Goal: Obtain resource: Download file/media

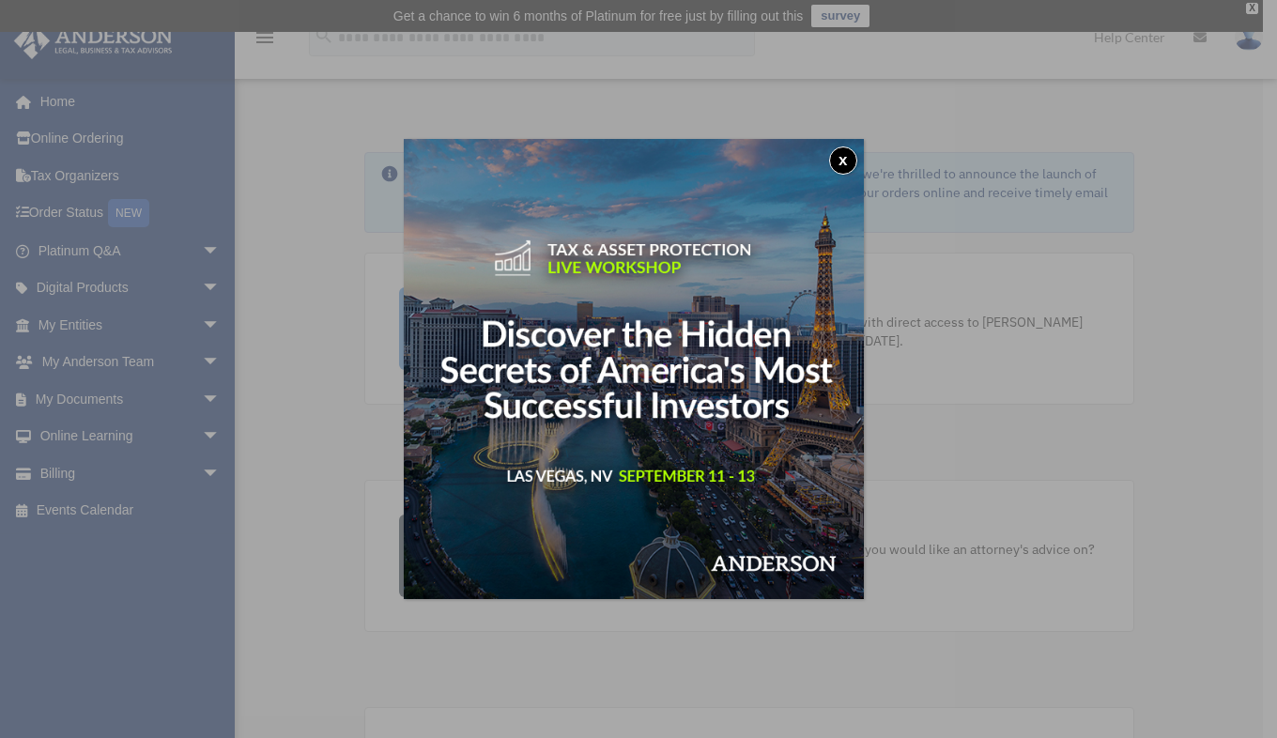
click at [843, 158] on button "x" at bounding box center [843, 160] width 28 height 28
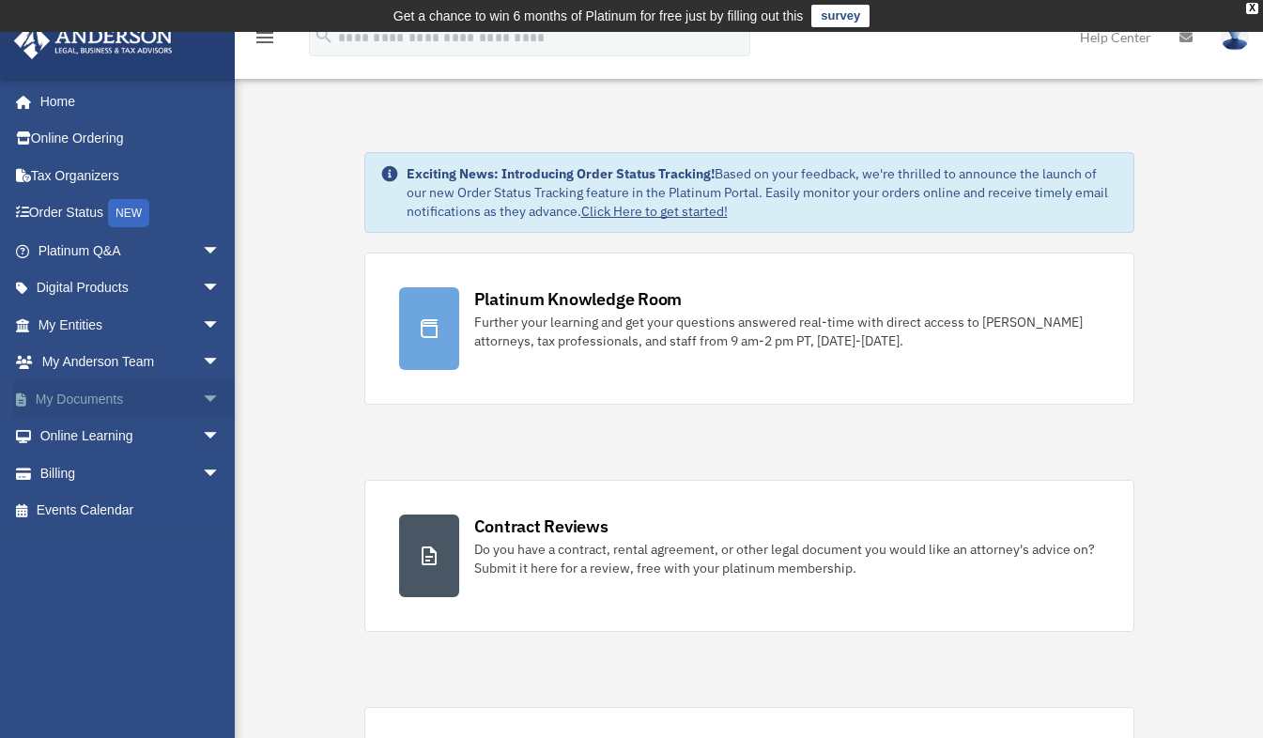
click at [202, 395] on span "arrow_drop_down" at bounding box center [221, 399] width 38 height 38
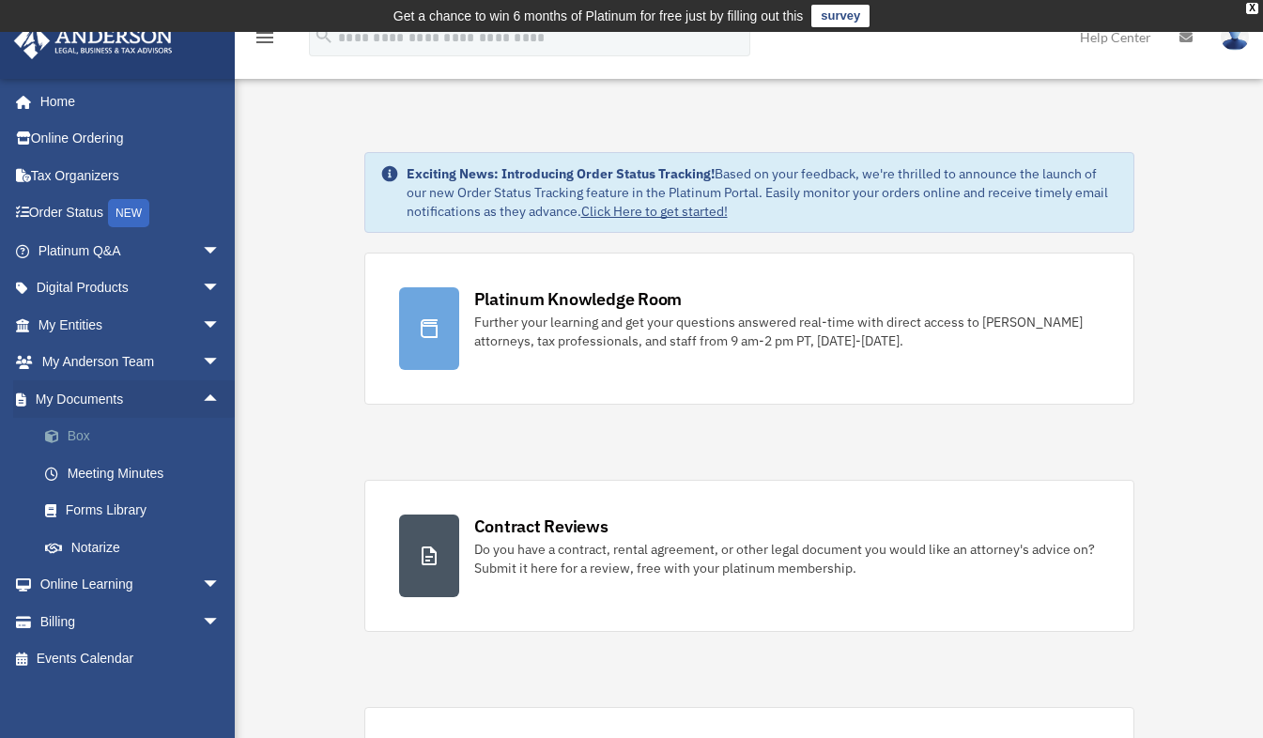
click at [86, 439] on link "Box" at bounding box center [137, 437] width 222 height 38
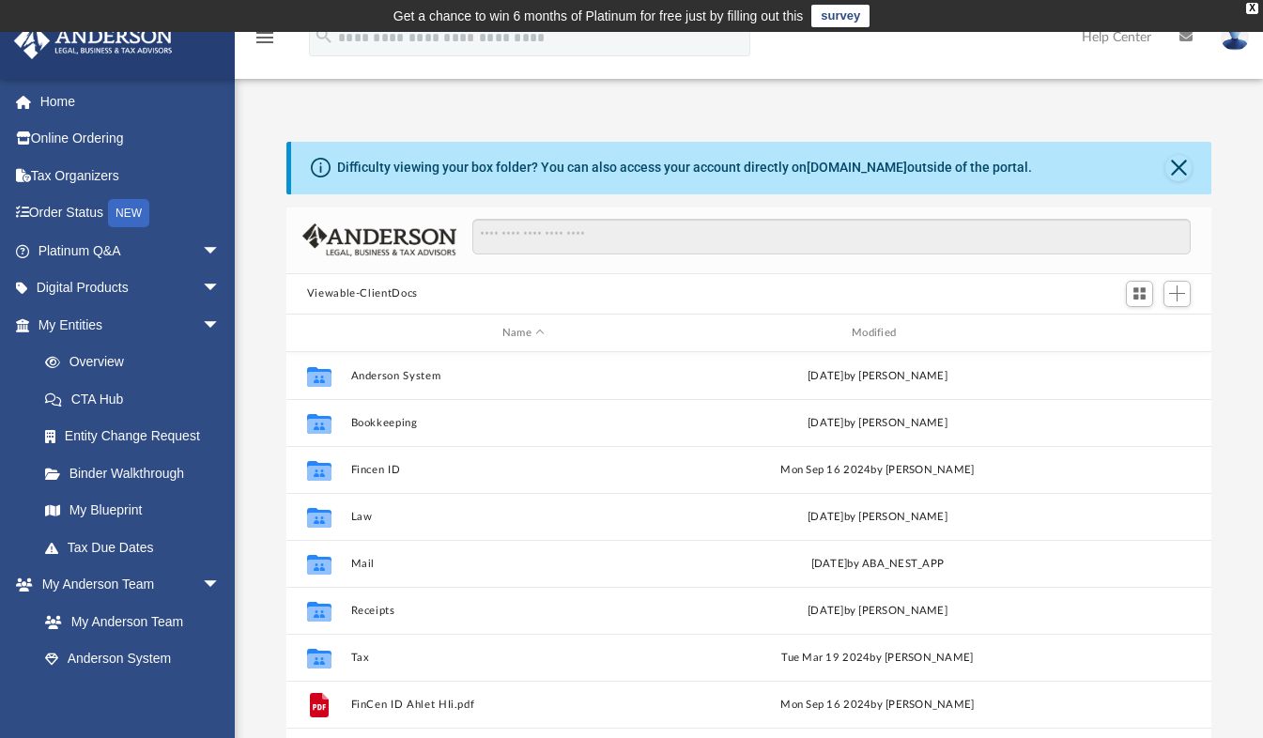
scroll to position [412, 911]
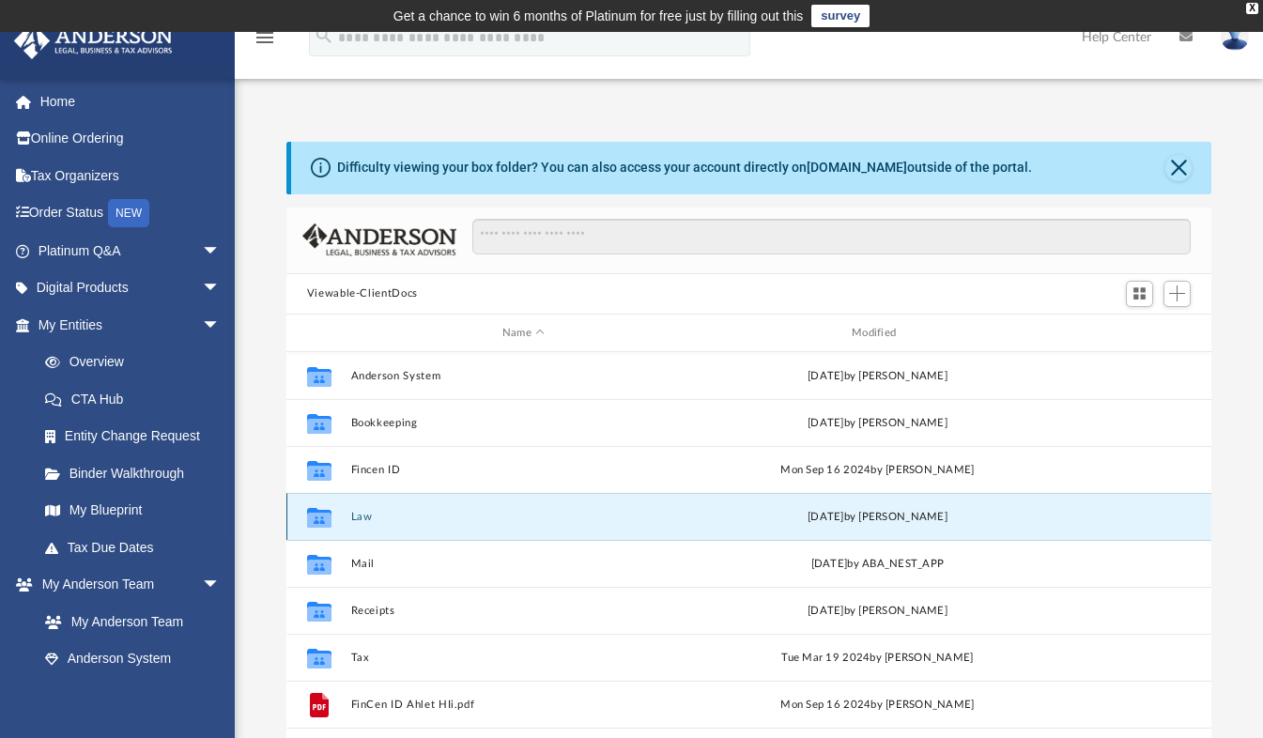
click at [364, 511] on button "Law" at bounding box center [522, 517] width 345 height 12
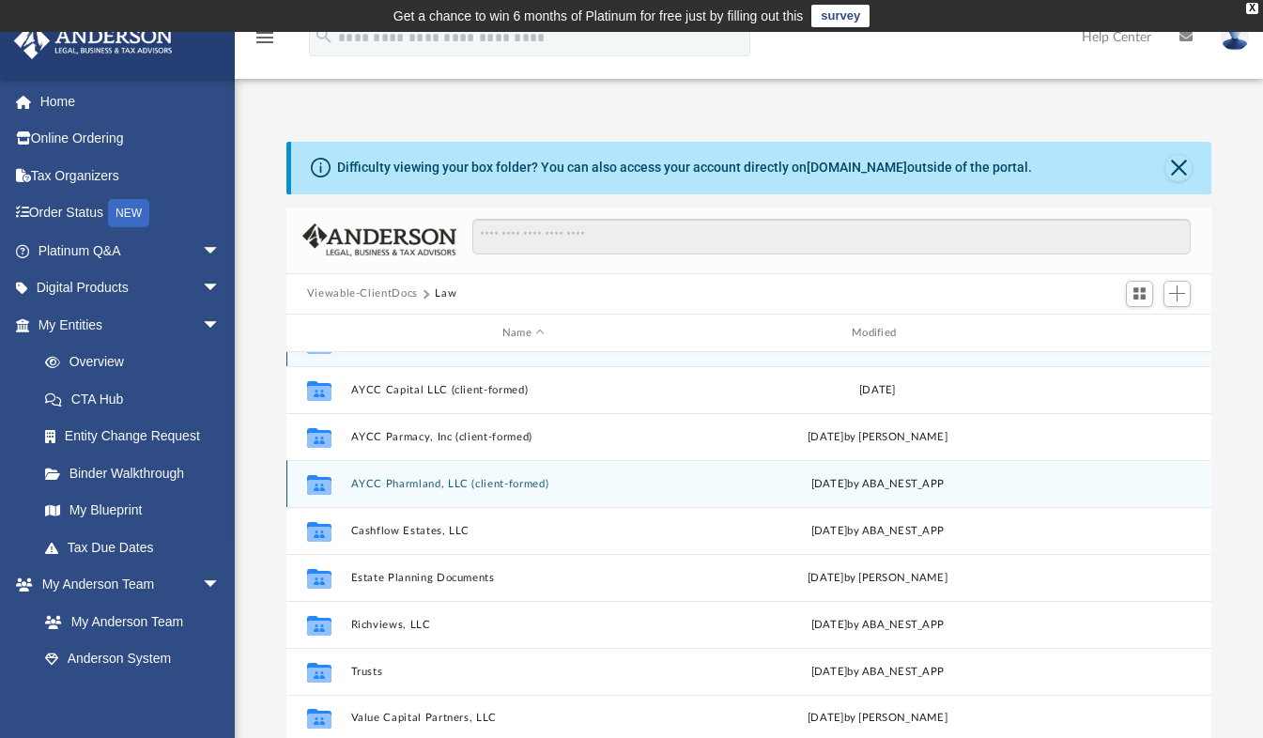
scroll to position [31, 0]
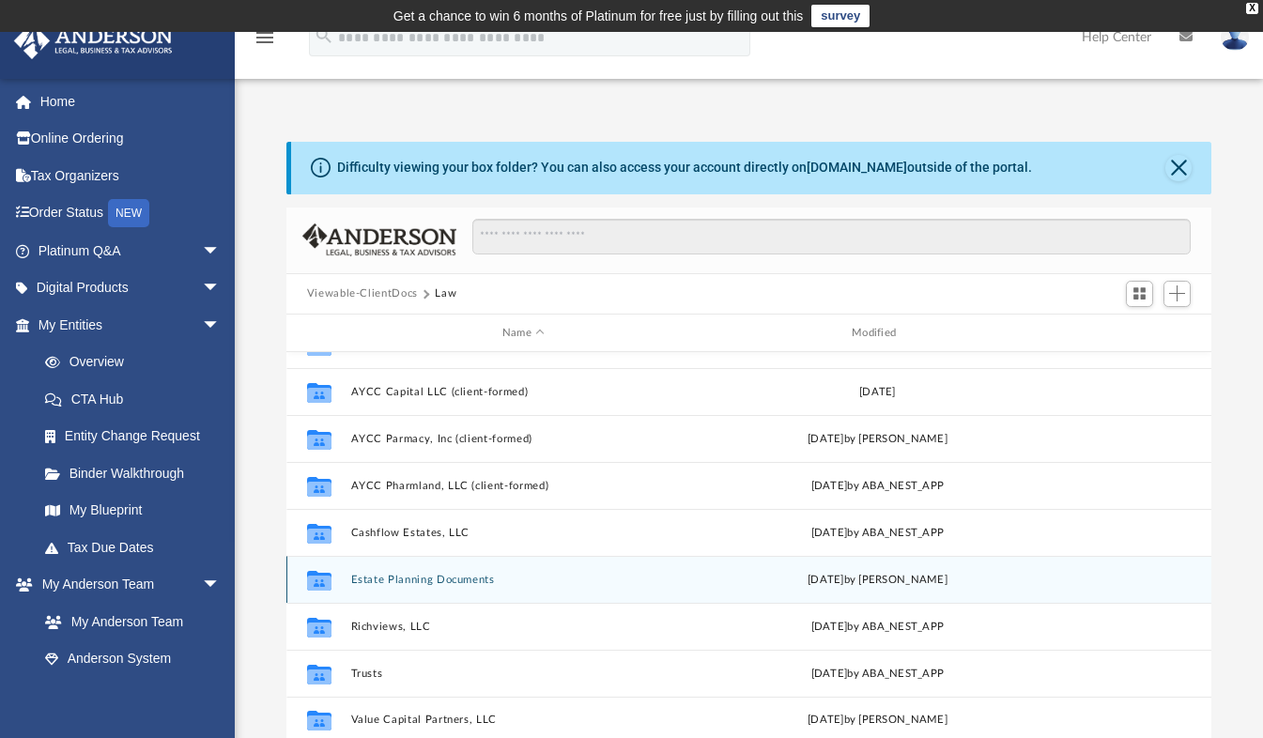
click at [373, 572] on div "Collaborated Folder Estate Planning Documents Fri Sep 5 2025 by Shalbe Adams" at bounding box center [749, 579] width 926 height 47
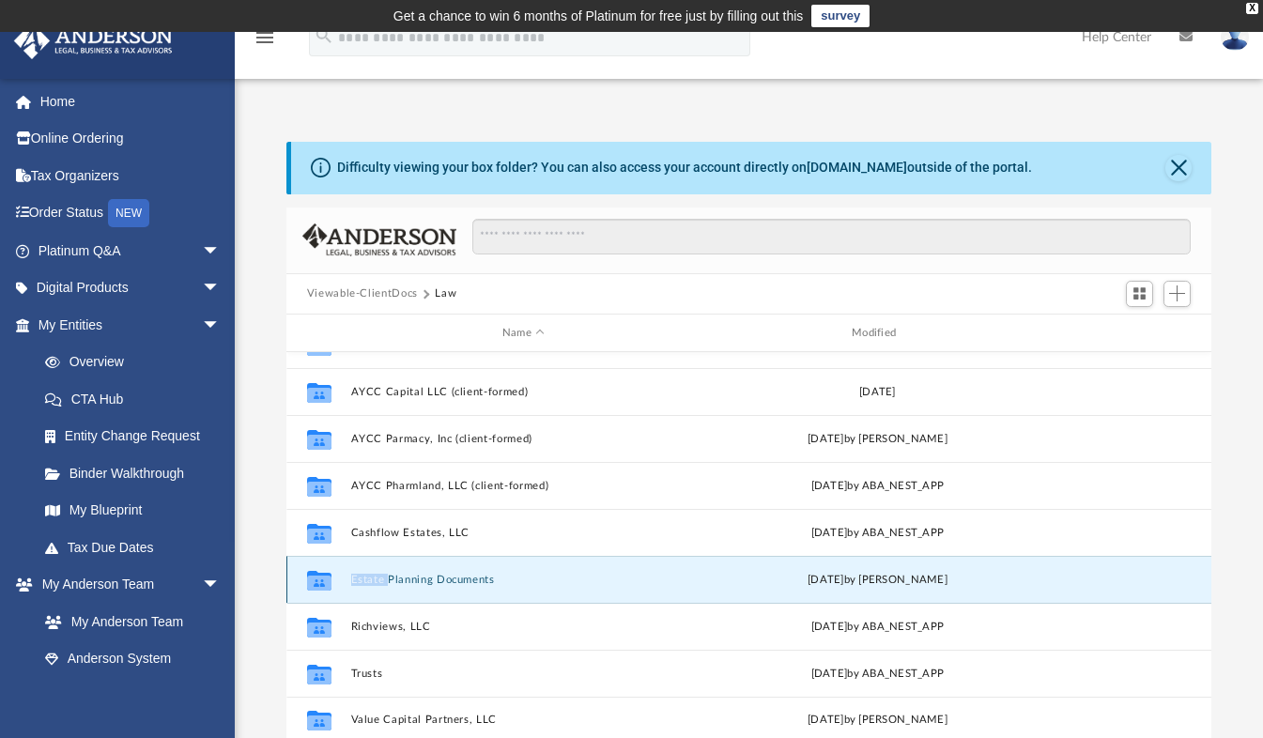
click at [373, 572] on div "Collaborated Folder Estate Planning Documents Fri Sep 5 2025 by Shalbe Adams" at bounding box center [749, 579] width 926 height 47
drag, startPoint x: 373, startPoint y: 572, endPoint x: 393, endPoint y: 578, distance: 21.7
click at [393, 578] on button "Estate Planning Documents" at bounding box center [522, 580] width 345 height 12
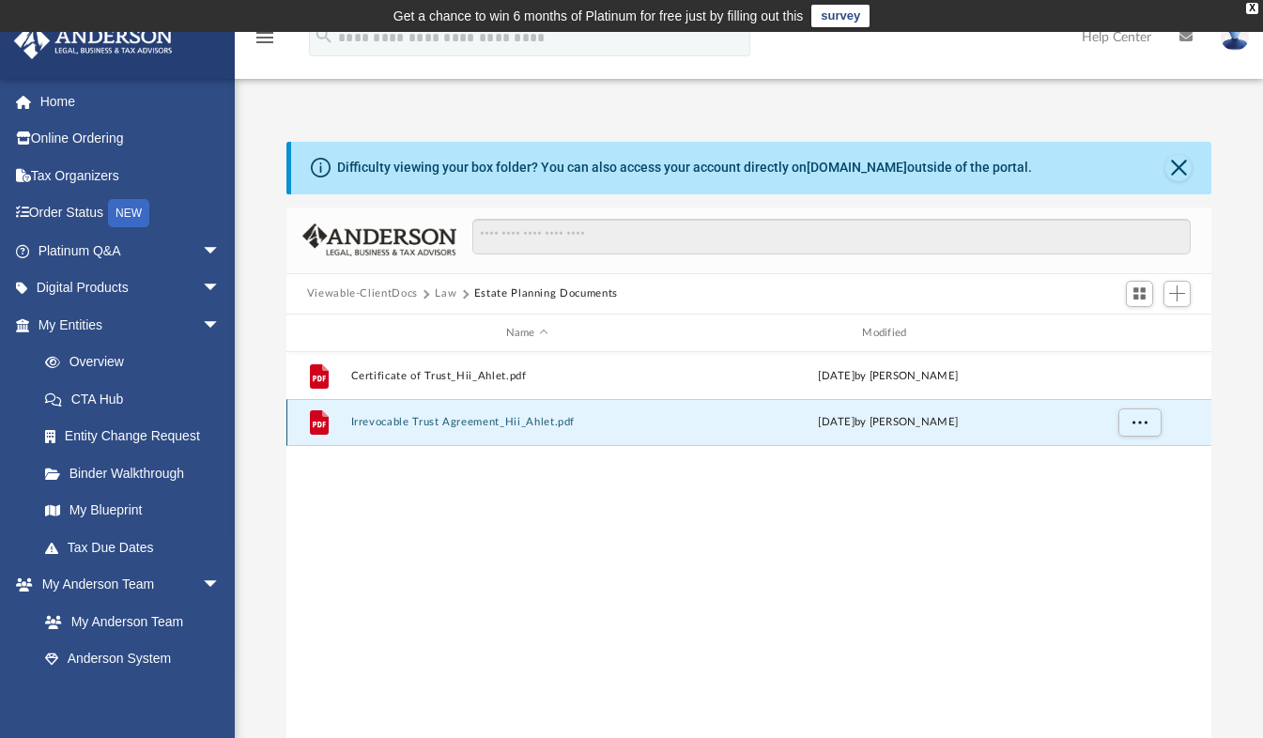
drag, startPoint x: 393, startPoint y: 578, endPoint x: 531, endPoint y: 421, distance: 209.6
click at [531, 421] on button "Irrevocable Trust Agreement_Hii_Ahlet.pdf" at bounding box center [526, 423] width 353 height 12
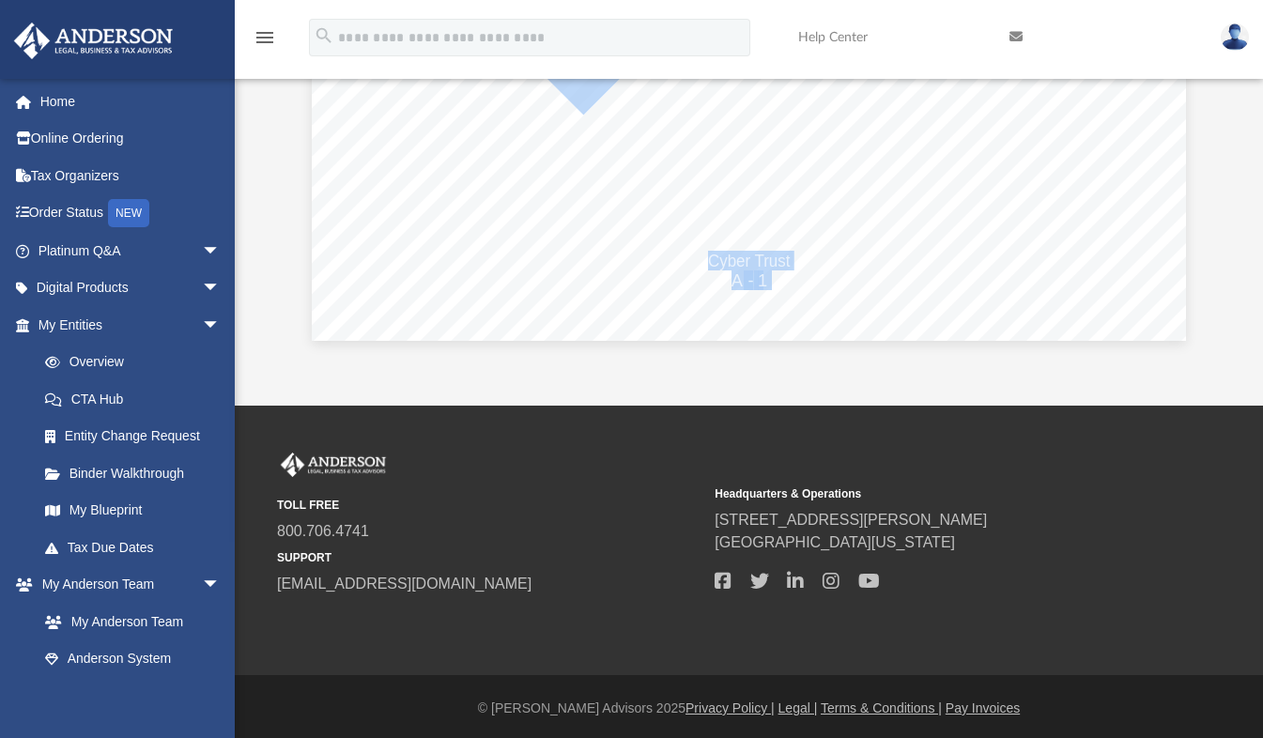
scroll to position [390, 0]
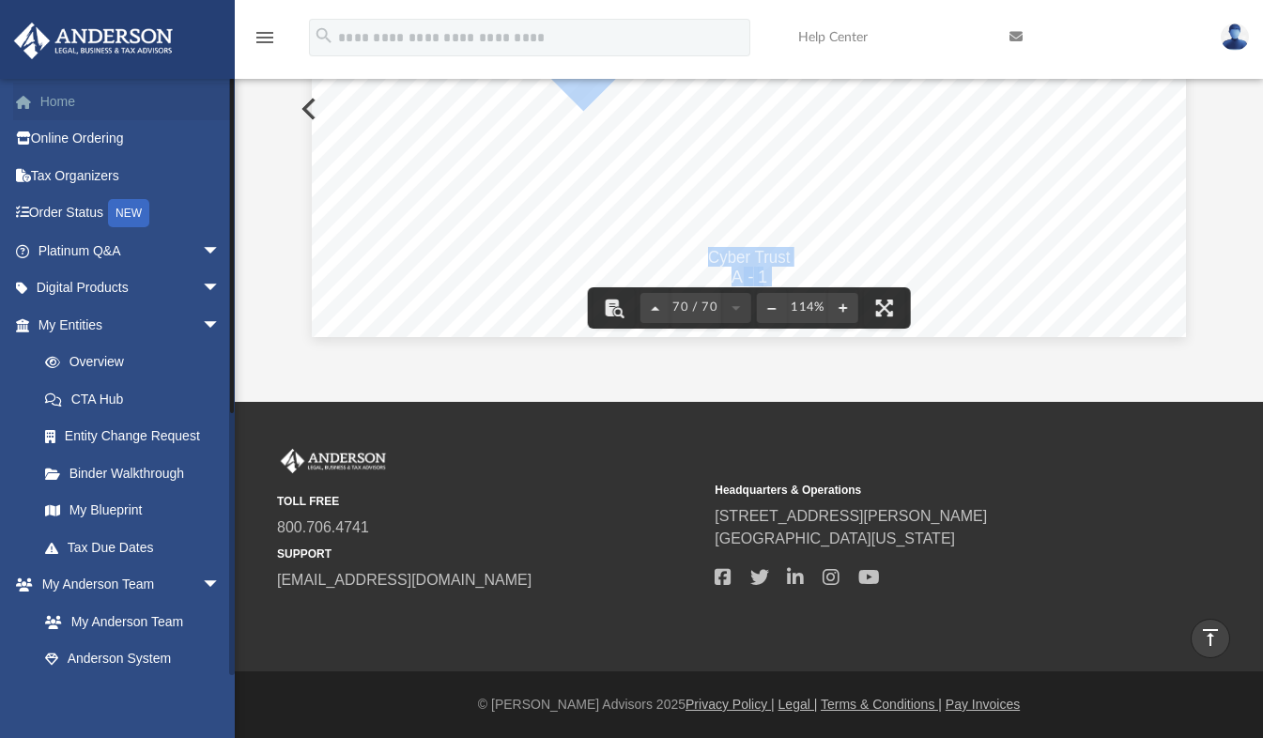
click at [65, 98] on link "Home" at bounding box center [131, 102] width 236 height 38
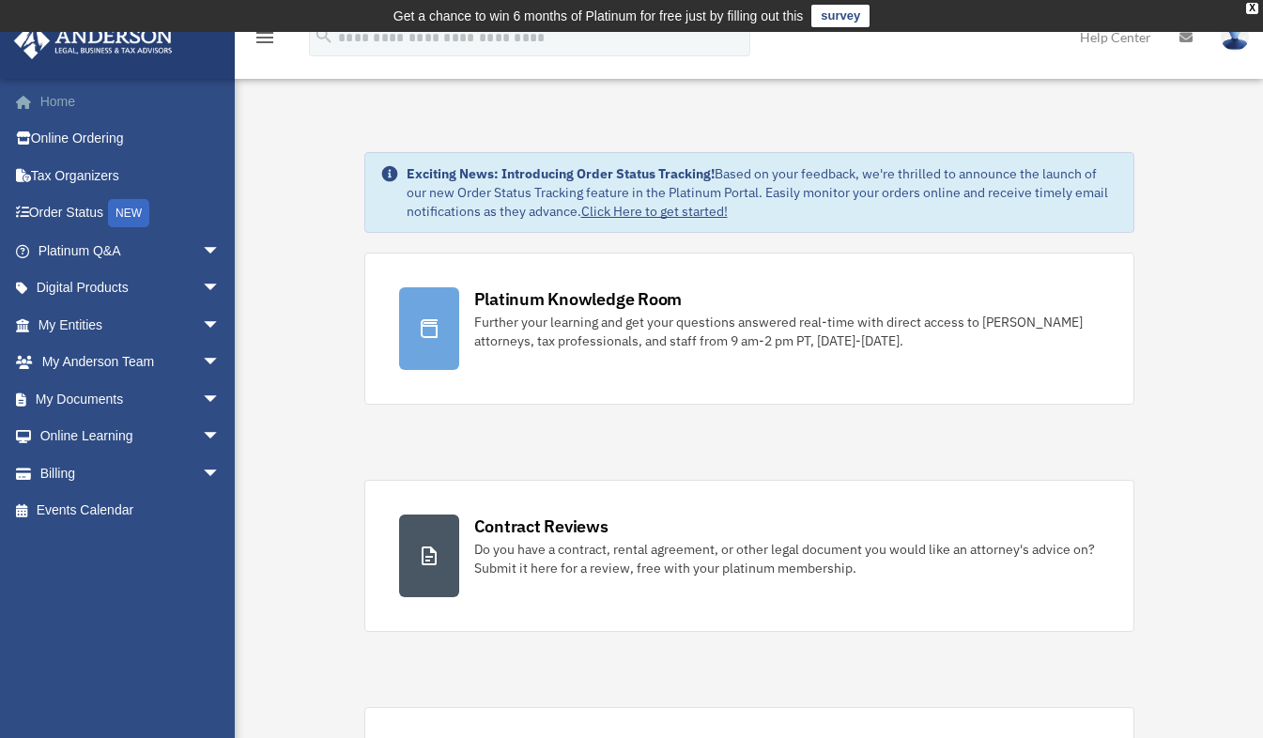
click at [71, 105] on link "Home" at bounding box center [131, 102] width 236 height 38
click at [1242, 43] on img at bounding box center [1234, 36] width 28 height 27
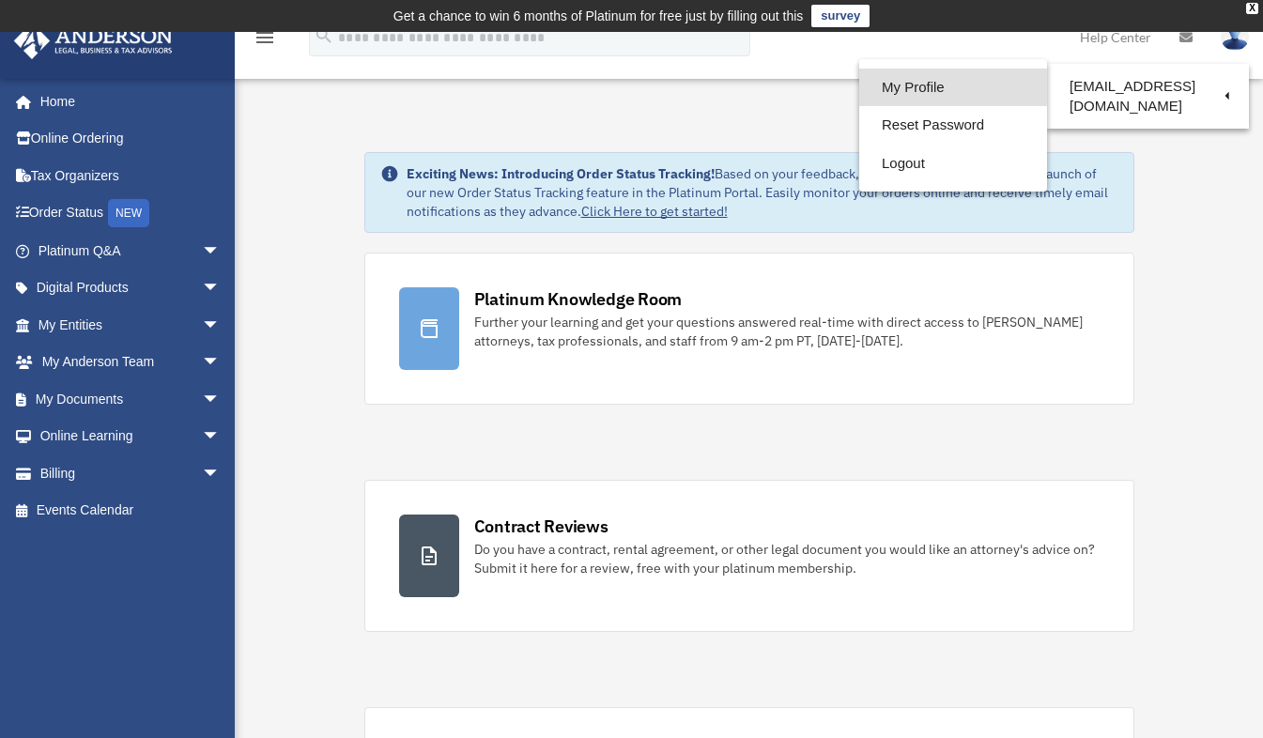
click at [911, 79] on link "My Profile" at bounding box center [953, 88] width 188 height 38
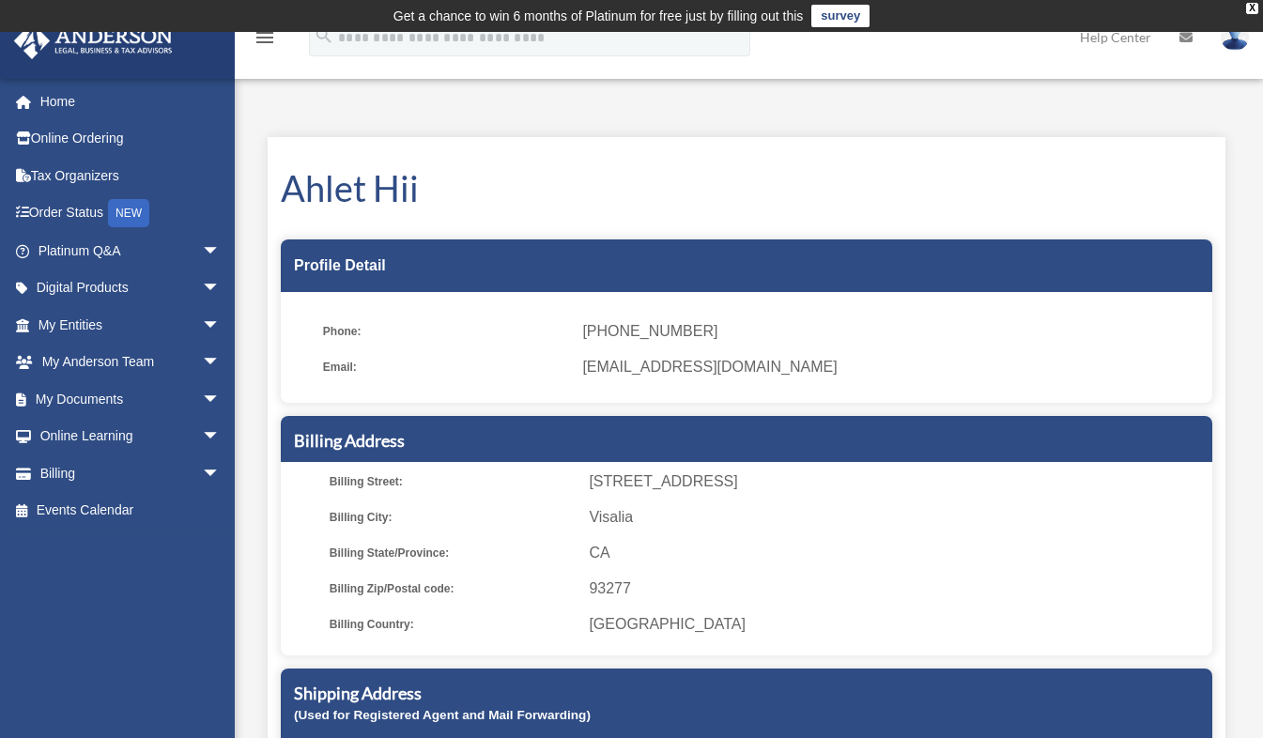
click at [1005, 556] on span "CA" at bounding box center [897, 553] width 617 height 26
click at [411, 202] on h1 "Ahlet Hii" at bounding box center [746, 188] width 931 height 50
drag, startPoint x: 411, startPoint y: 202, endPoint x: 451, endPoint y: 289, distance: 95.8
click at [451, 289] on div "Profile Detail" at bounding box center [746, 265] width 931 height 53
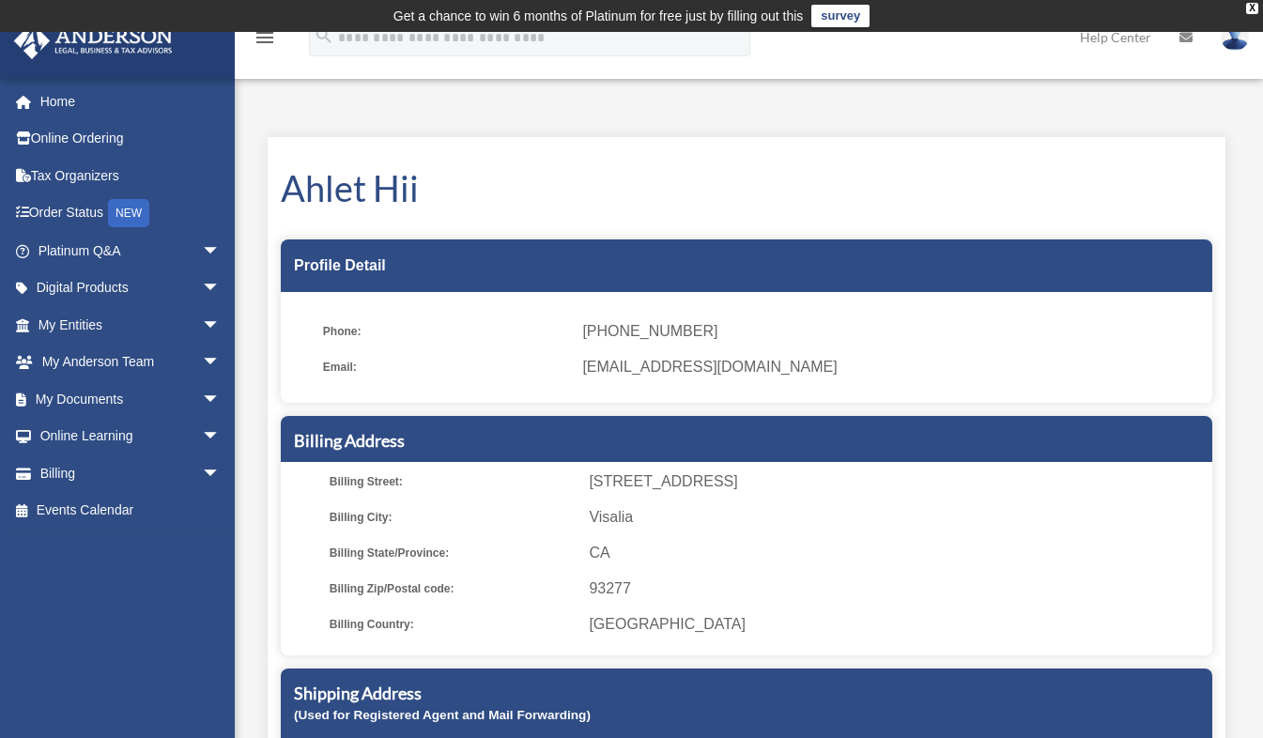
click at [529, 402] on ul "Phone: (310) 770-7838 Email: ayccinc@gmail.com" at bounding box center [746, 354] width 931 height 98
click at [267, 41] on icon "menu" at bounding box center [264, 37] width 23 height 23
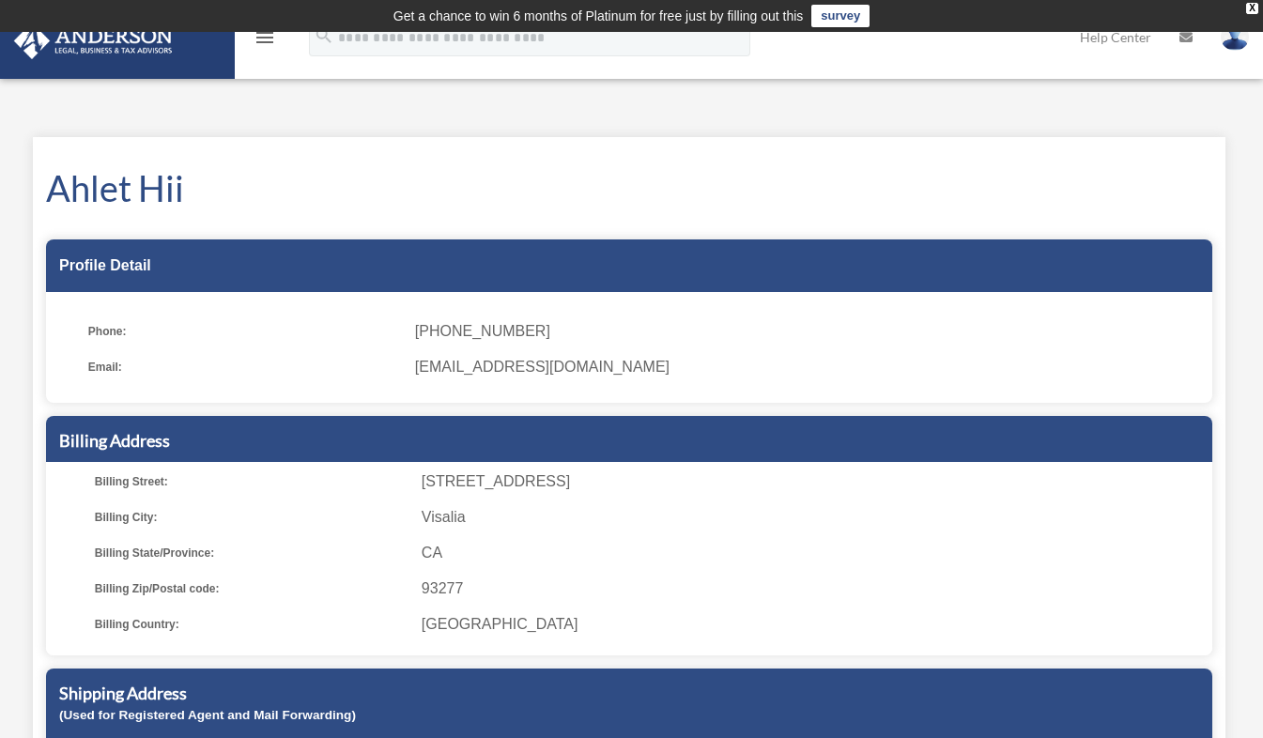
click at [264, 42] on icon "menu" at bounding box center [264, 37] width 23 height 23
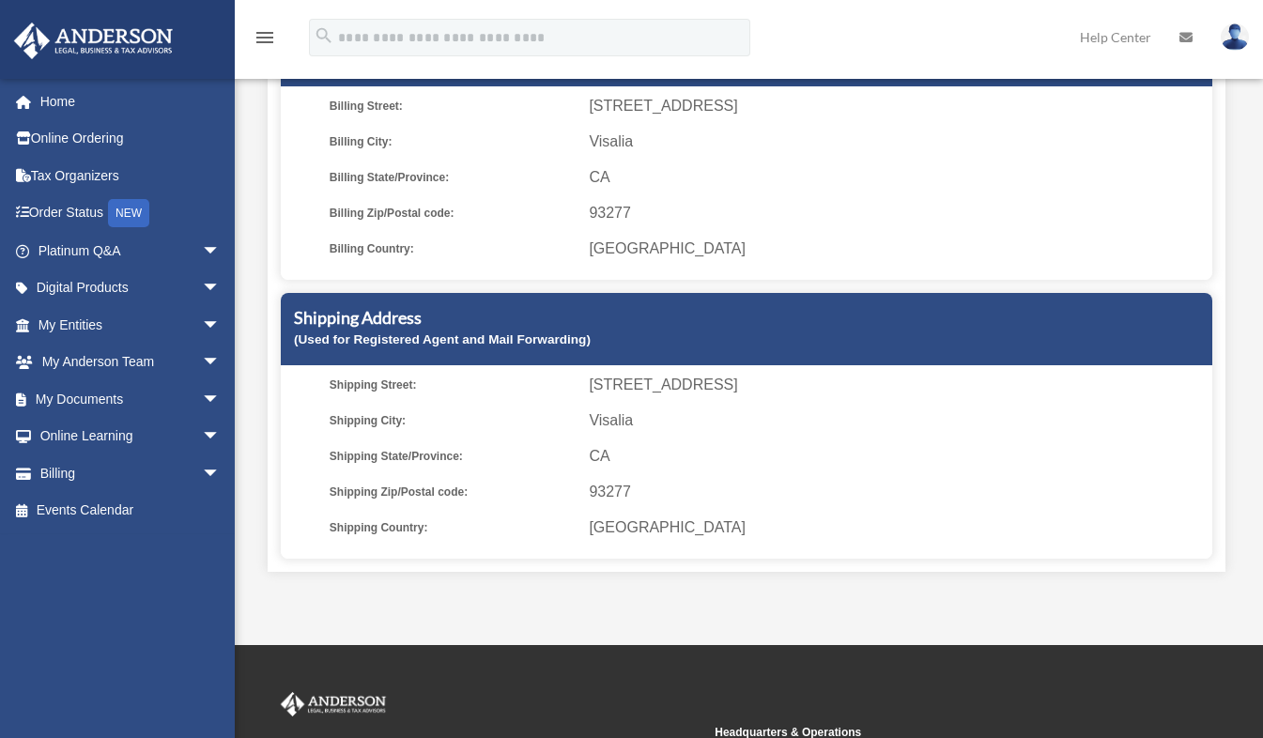
scroll to position [371, 0]
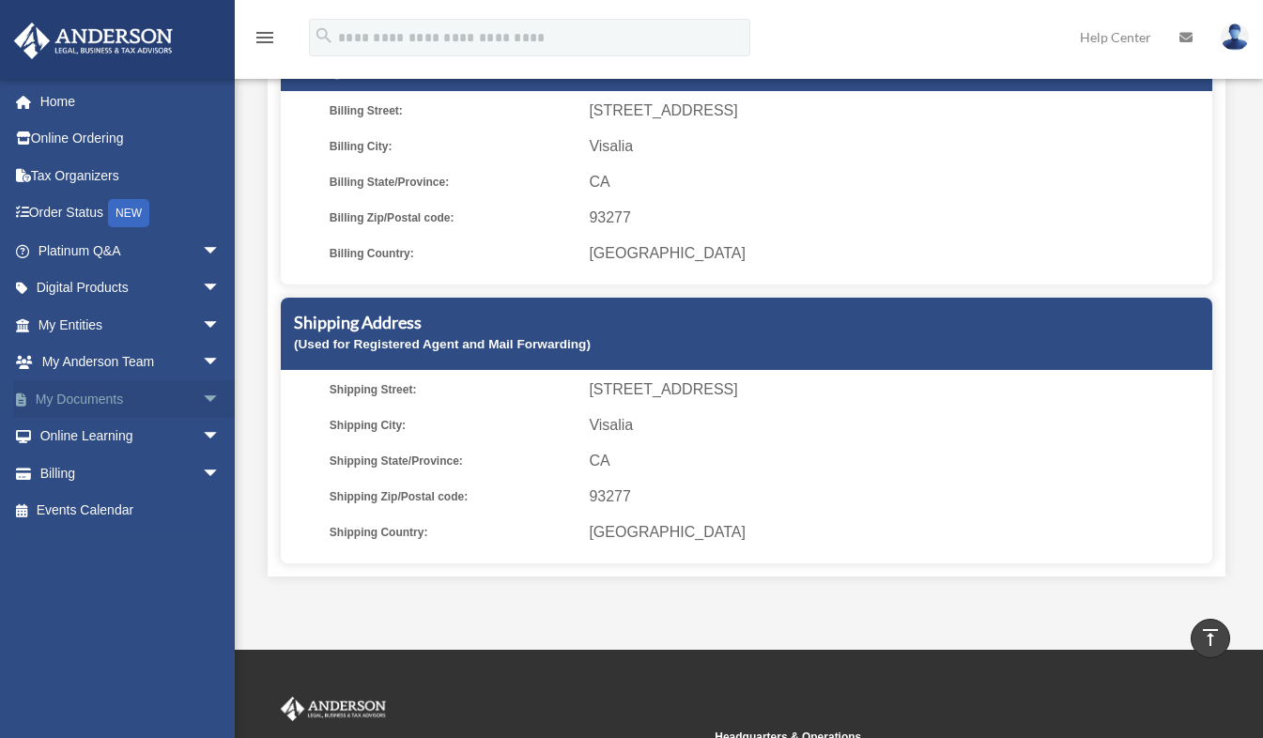
click at [202, 400] on span "arrow_drop_down" at bounding box center [221, 399] width 38 height 38
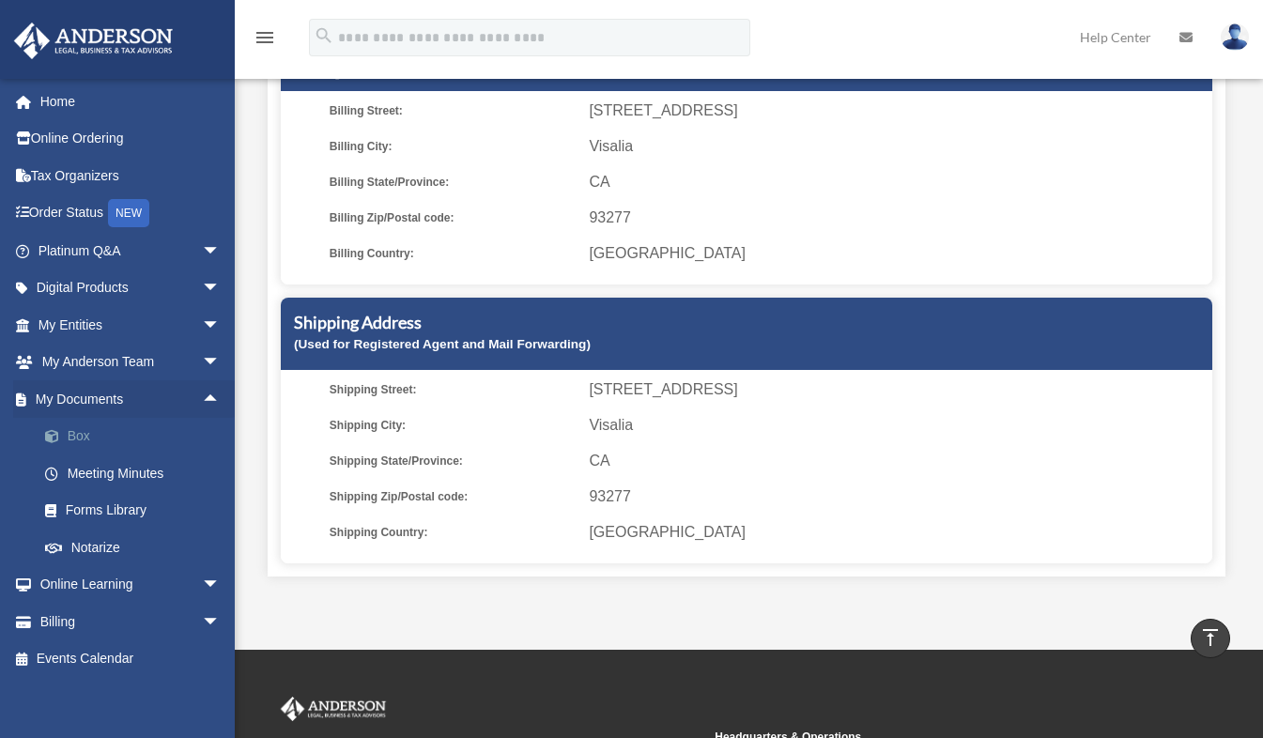
click at [87, 441] on link "Box" at bounding box center [137, 437] width 222 height 38
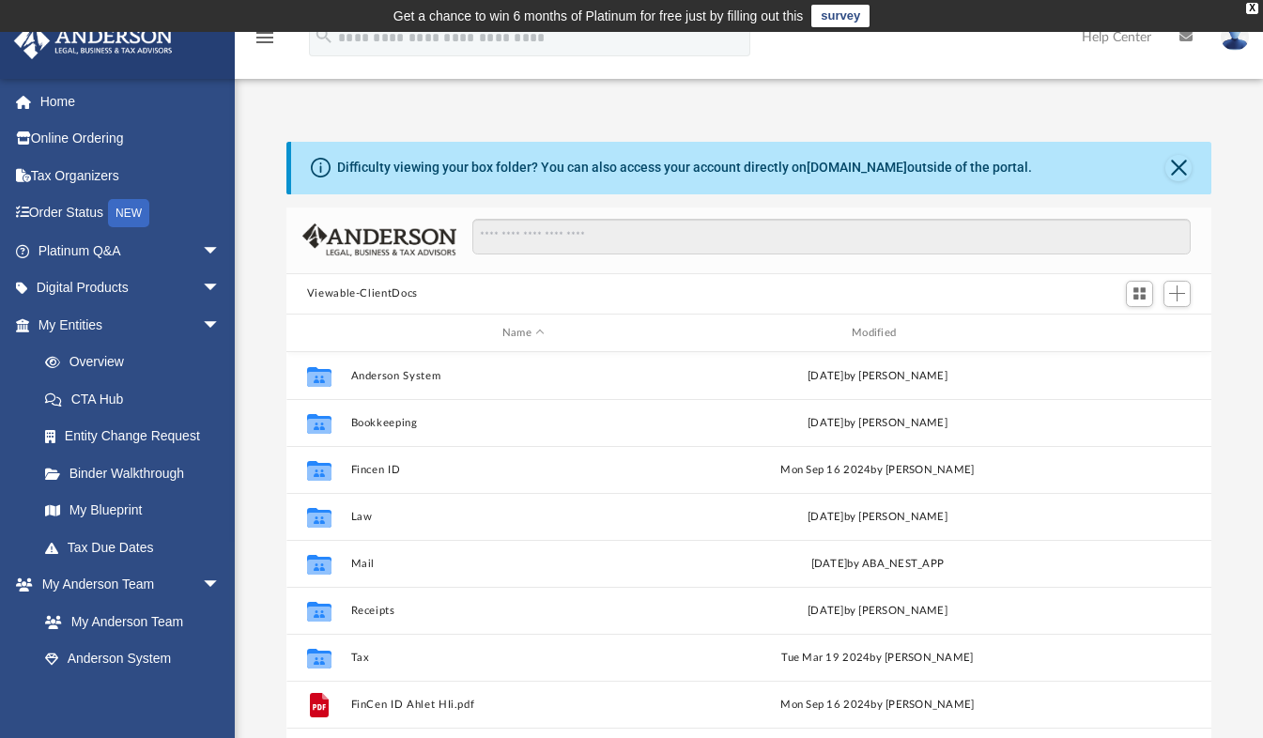
scroll to position [412, 911]
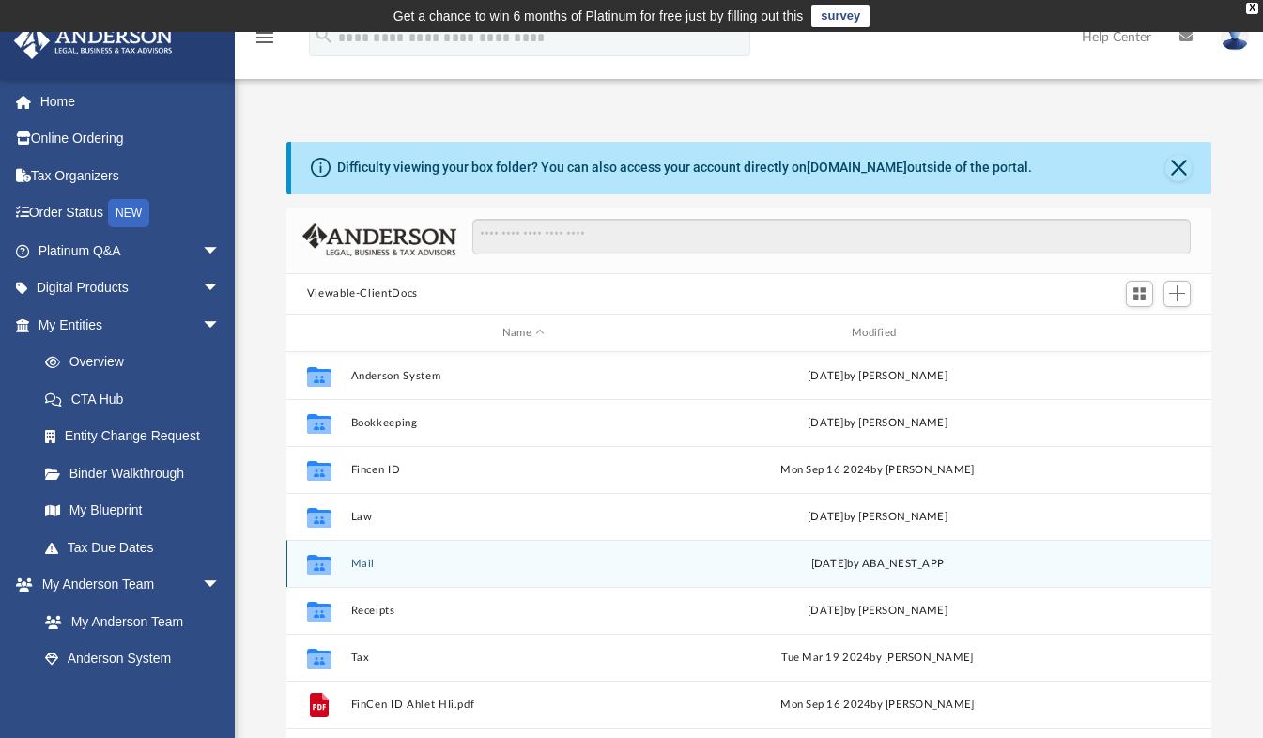
click at [358, 563] on button "Mail" at bounding box center [522, 564] width 345 height 12
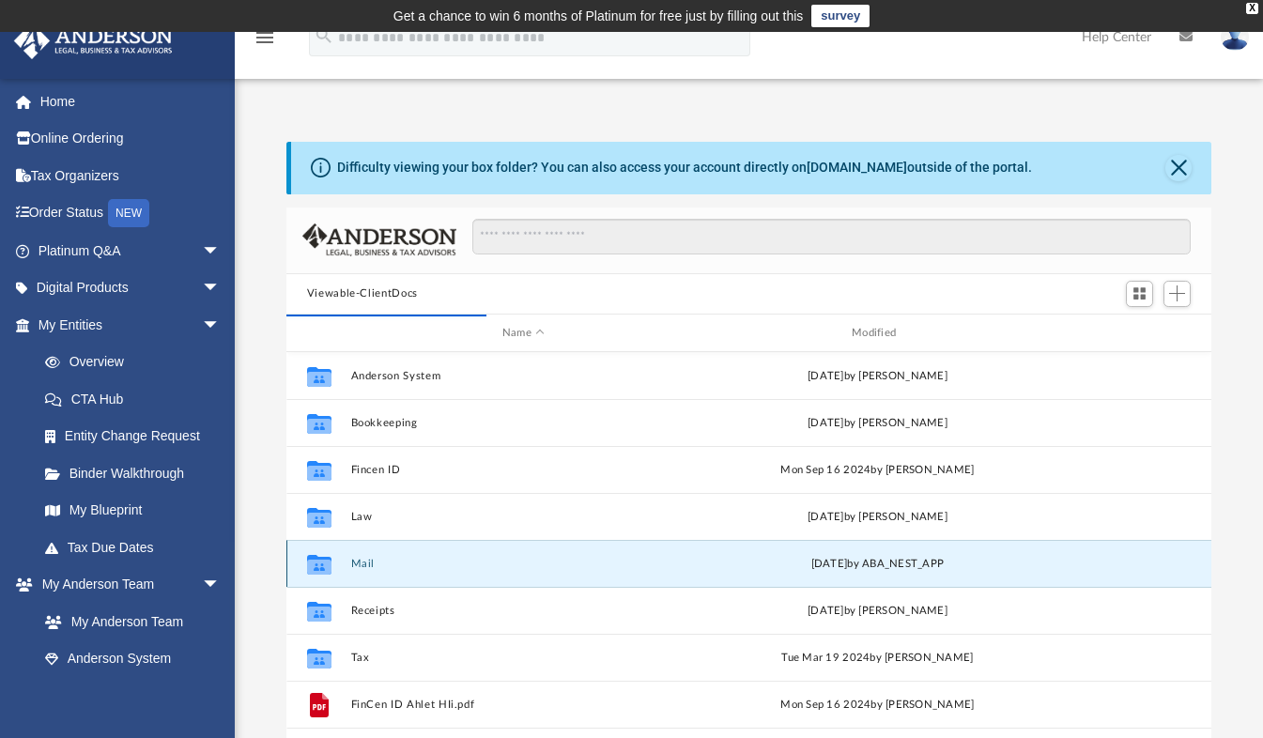
click at [363, 560] on button "Mail" at bounding box center [522, 564] width 345 height 12
click at [353, 564] on button "Mail" at bounding box center [522, 564] width 345 height 12
click at [315, 563] on icon "grid" at bounding box center [319, 565] width 24 height 20
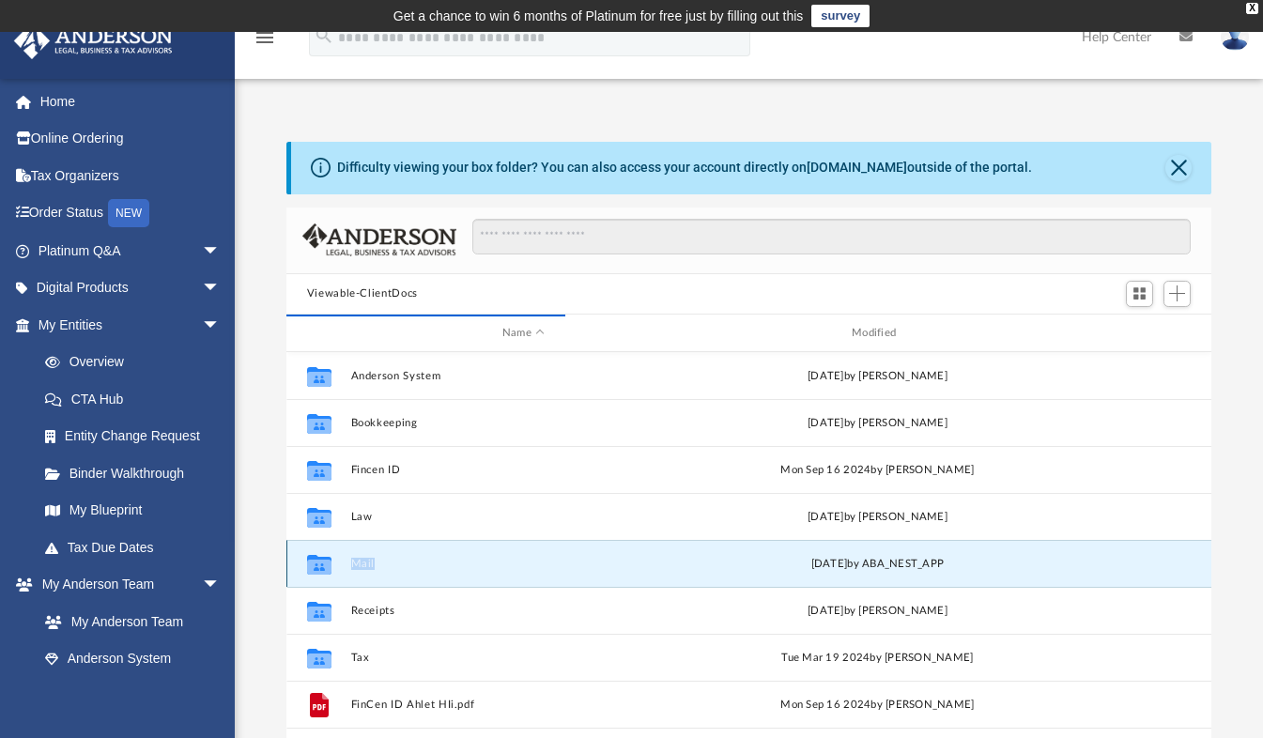
click at [315, 563] on icon "grid" at bounding box center [319, 565] width 24 height 20
drag, startPoint x: 315, startPoint y: 563, endPoint x: 378, endPoint y: 559, distance: 63.1
click at [378, 559] on button "Mail" at bounding box center [522, 564] width 345 height 12
drag, startPoint x: 378, startPoint y: 559, endPoint x: 363, endPoint y: 567, distance: 17.2
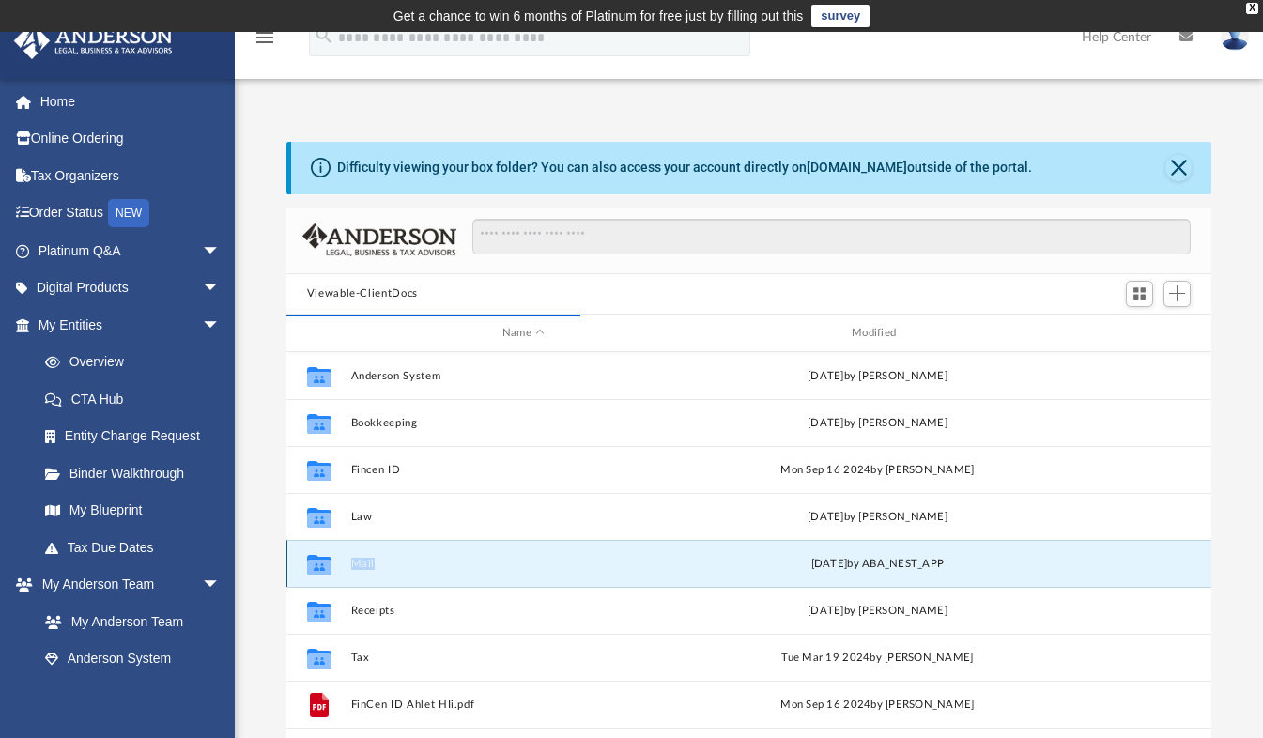
click at [363, 567] on button "Mail" at bounding box center [522, 564] width 345 height 12
drag, startPoint x: 363, startPoint y: 567, endPoint x: 323, endPoint y: 561, distance: 40.8
click at [323, 561] on icon "grid" at bounding box center [319, 567] width 24 height 15
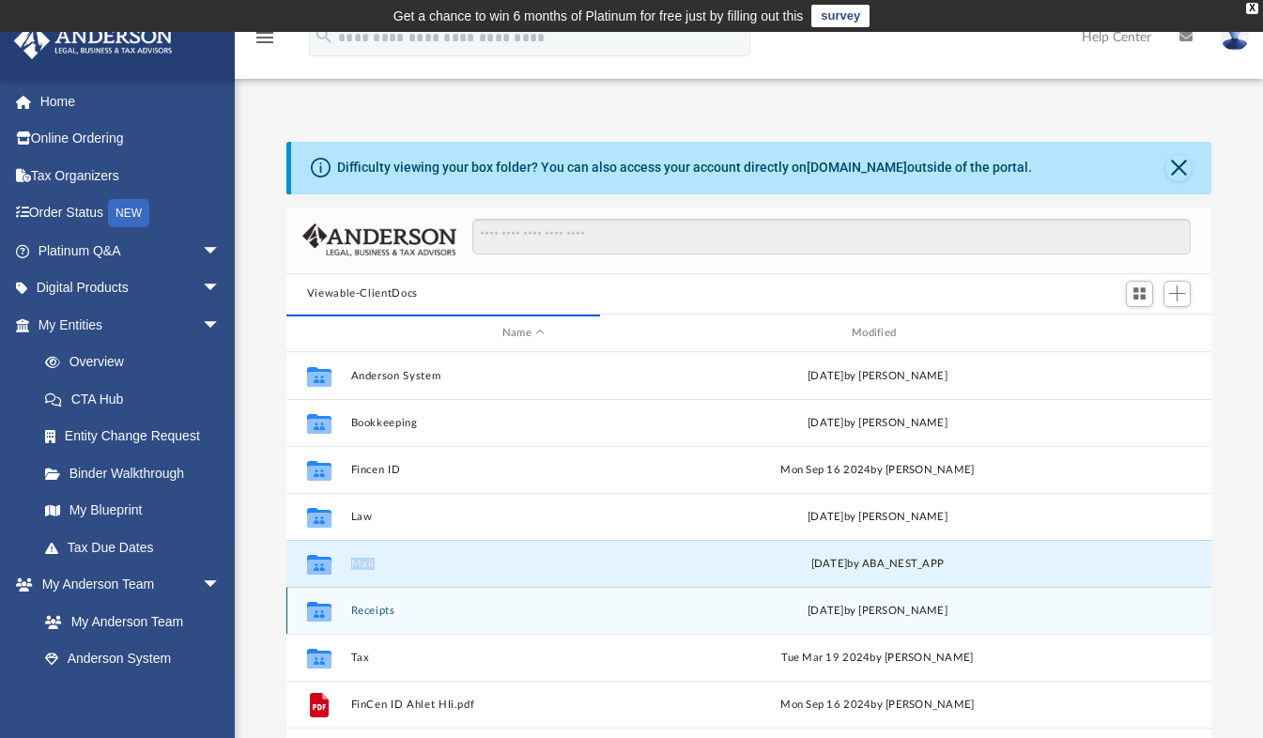
click at [361, 606] on button "Receipts" at bounding box center [522, 611] width 345 height 12
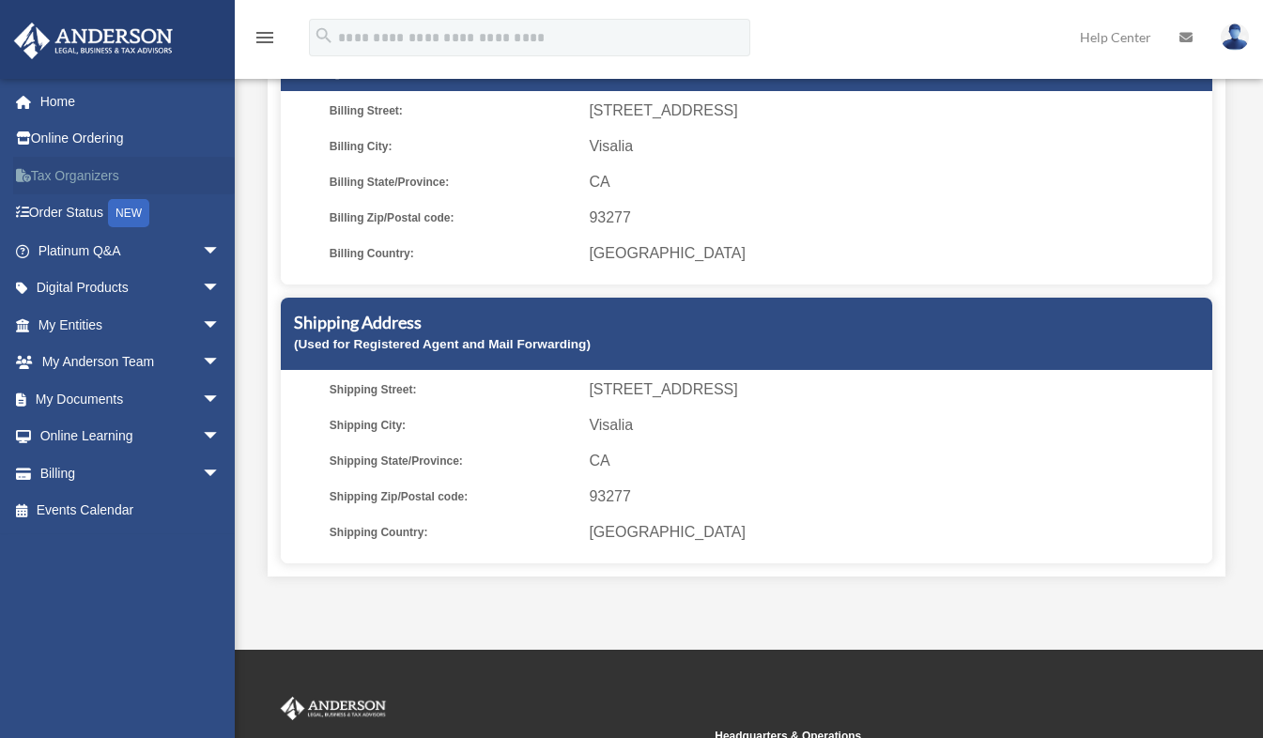
scroll to position [364, 0]
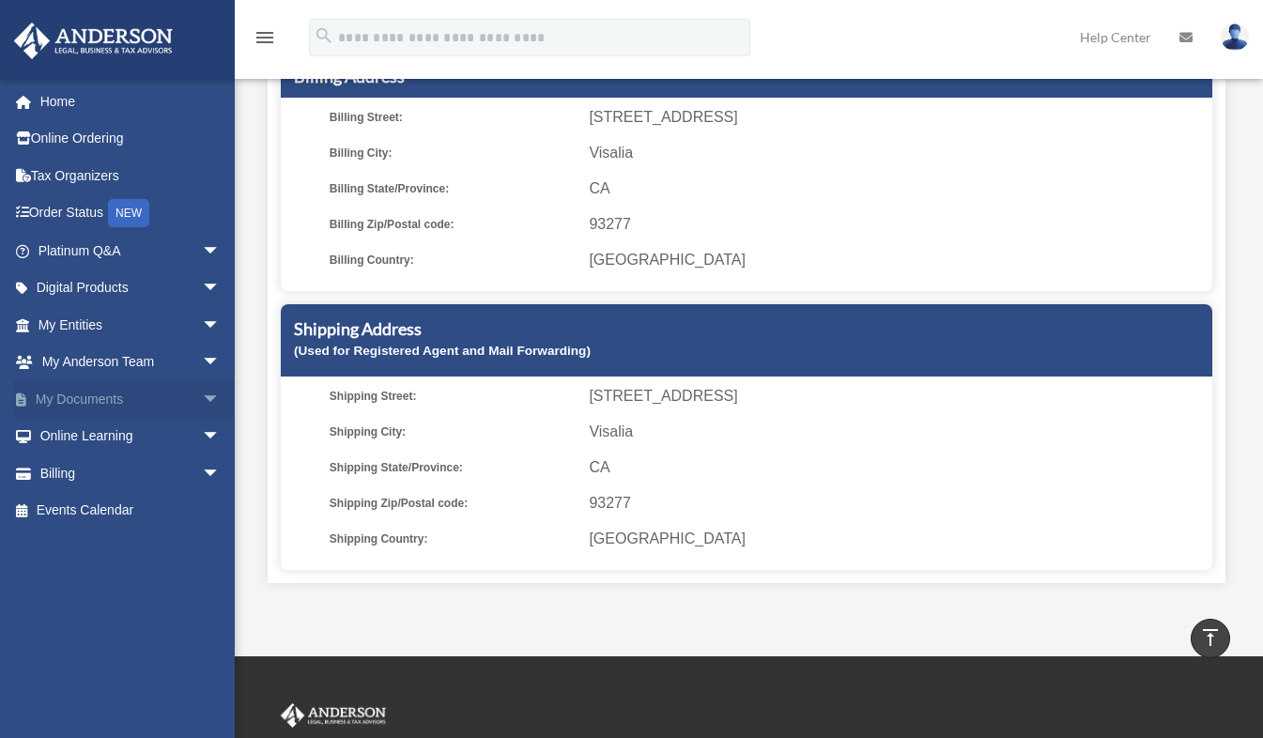
click at [202, 401] on span "arrow_drop_down" at bounding box center [221, 399] width 38 height 38
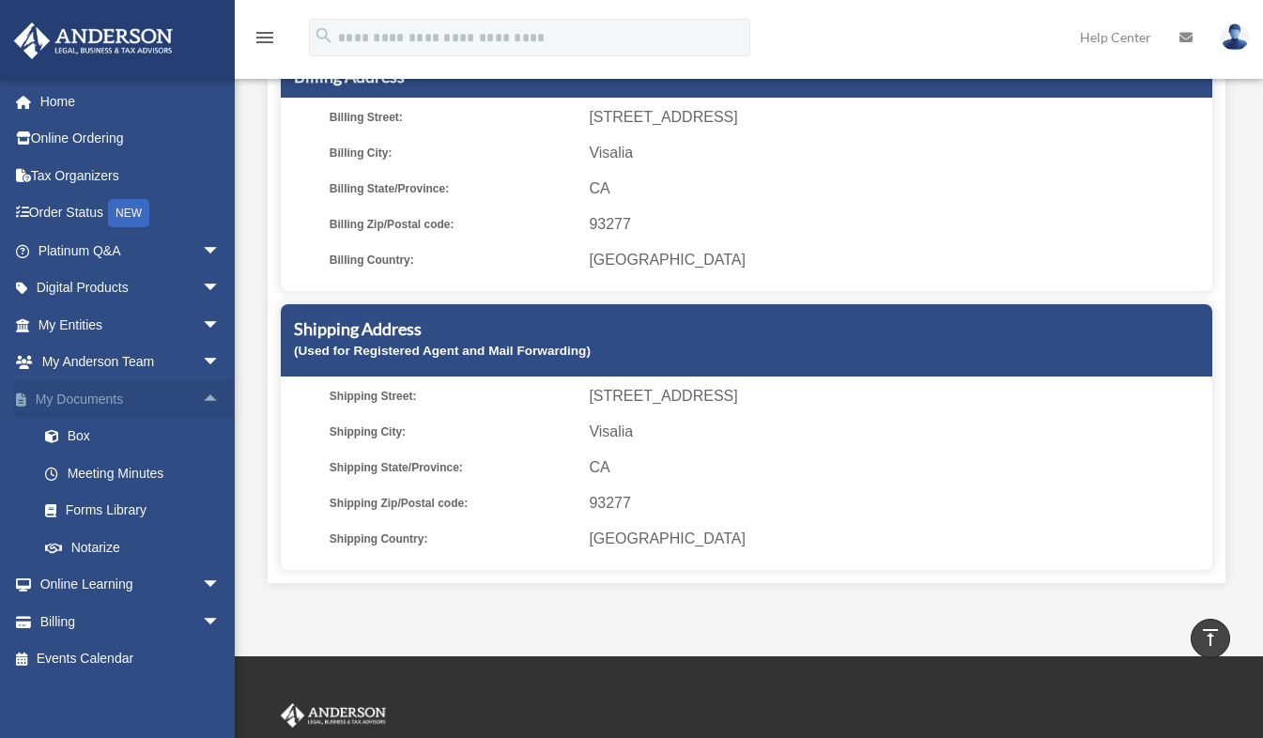
click at [202, 401] on span "arrow_drop_up" at bounding box center [221, 399] width 38 height 38
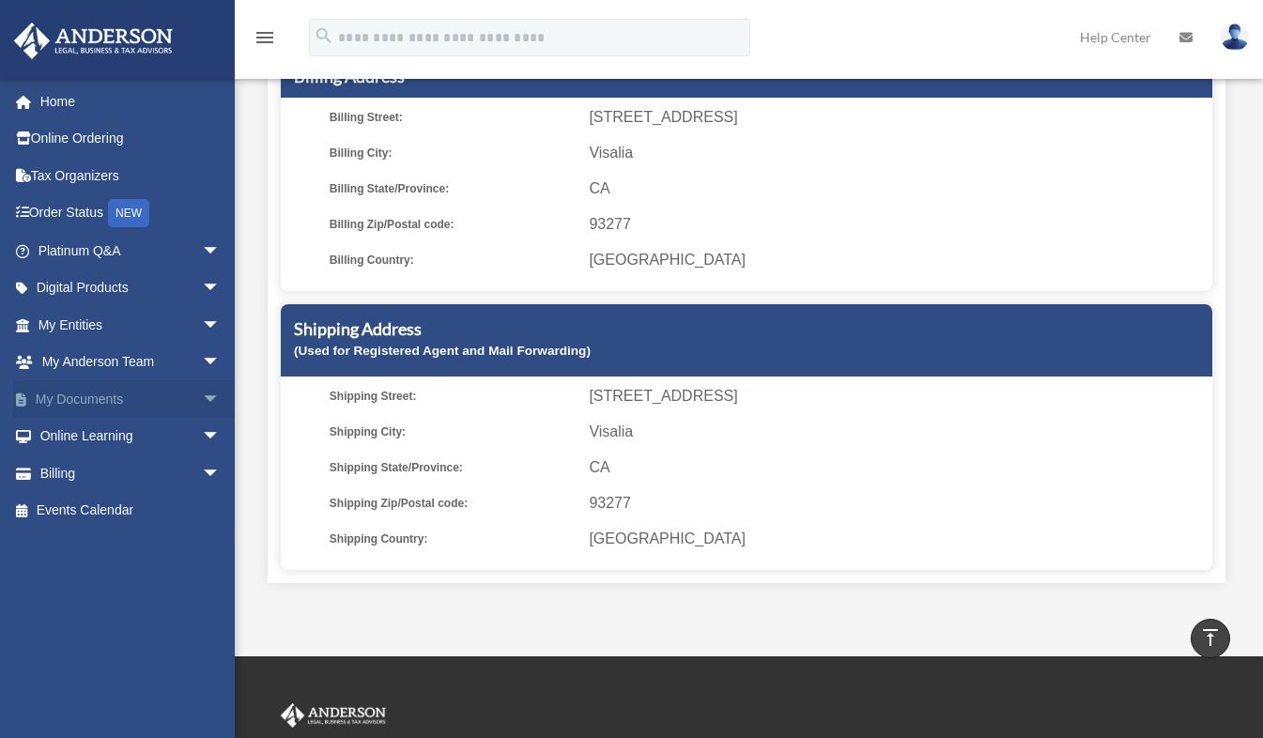
click at [202, 401] on span "arrow_drop_down" at bounding box center [221, 399] width 38 height 38
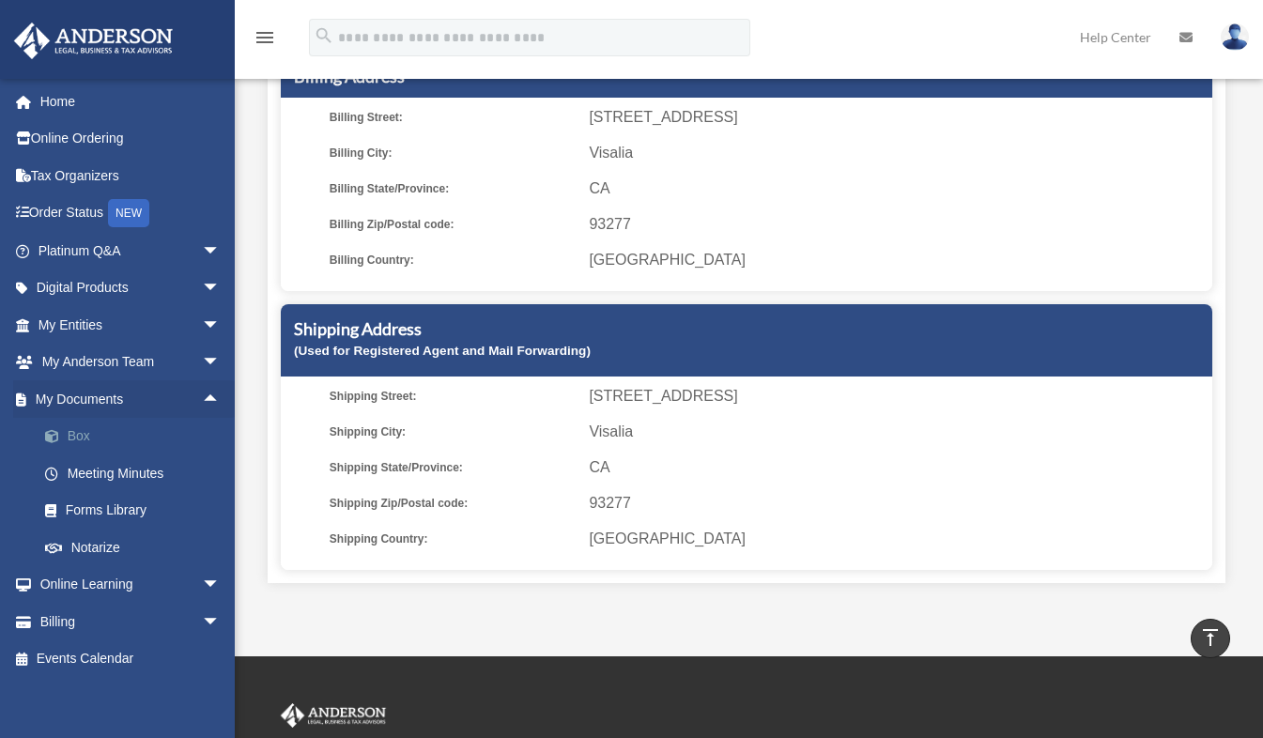
click at [77, 432] on link "Box" at bounding box center [137, 437] width 222 height 38
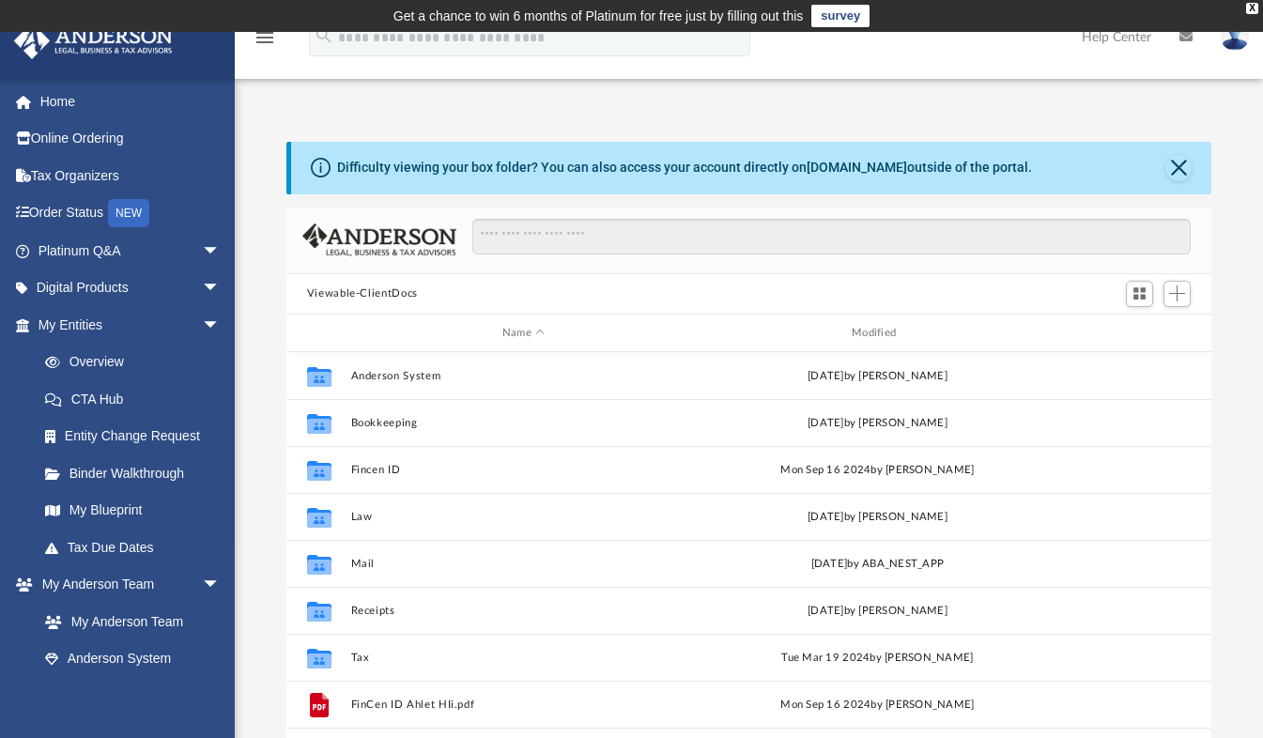
scroll to position [412, 911]
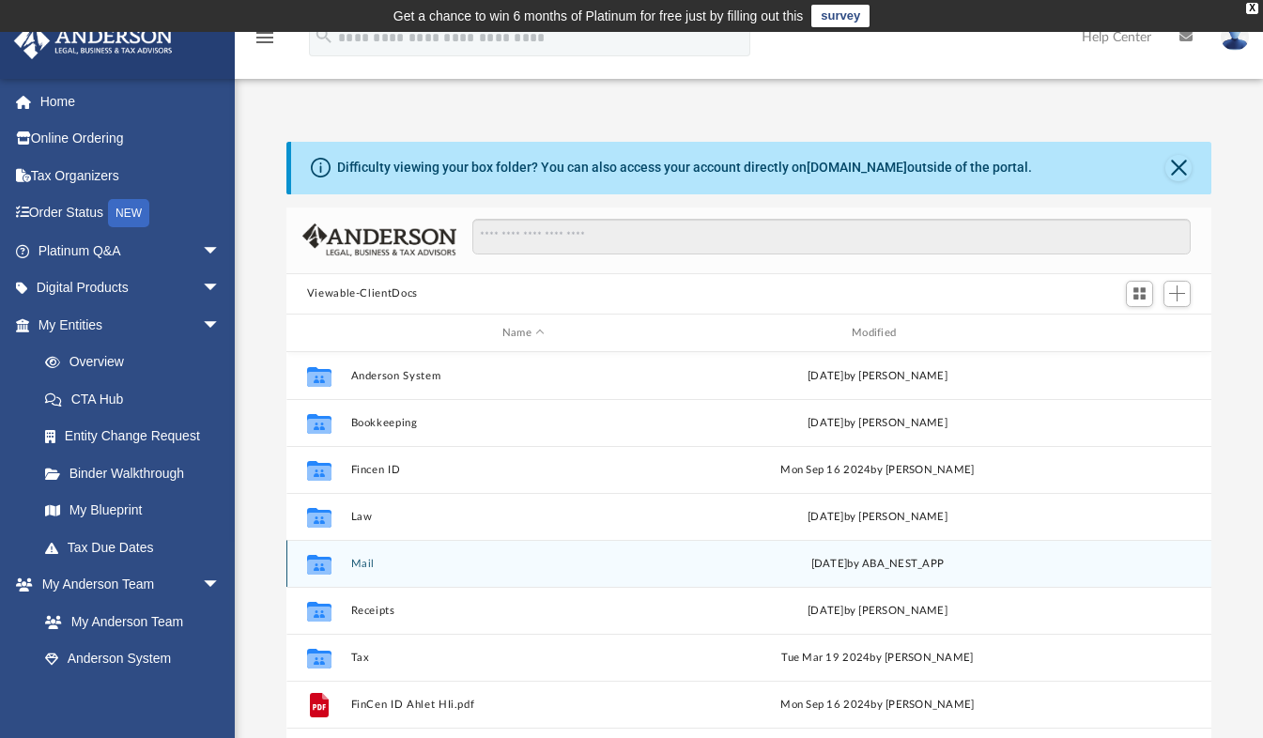
click at [358, 561] on button "Mail" at bounding box center [522, 564] width 345 height 12
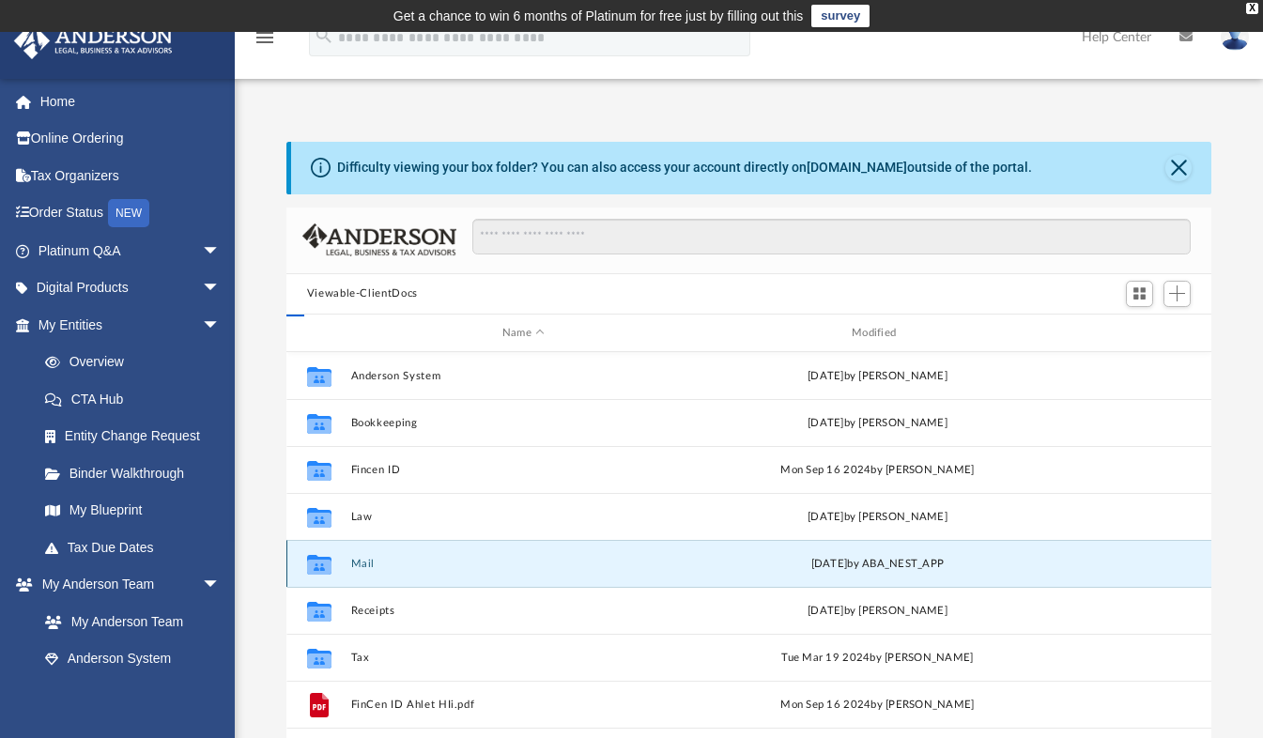
click at [358, 561] on button "Mail" at bounding box center [522, 564] width 345 height 12
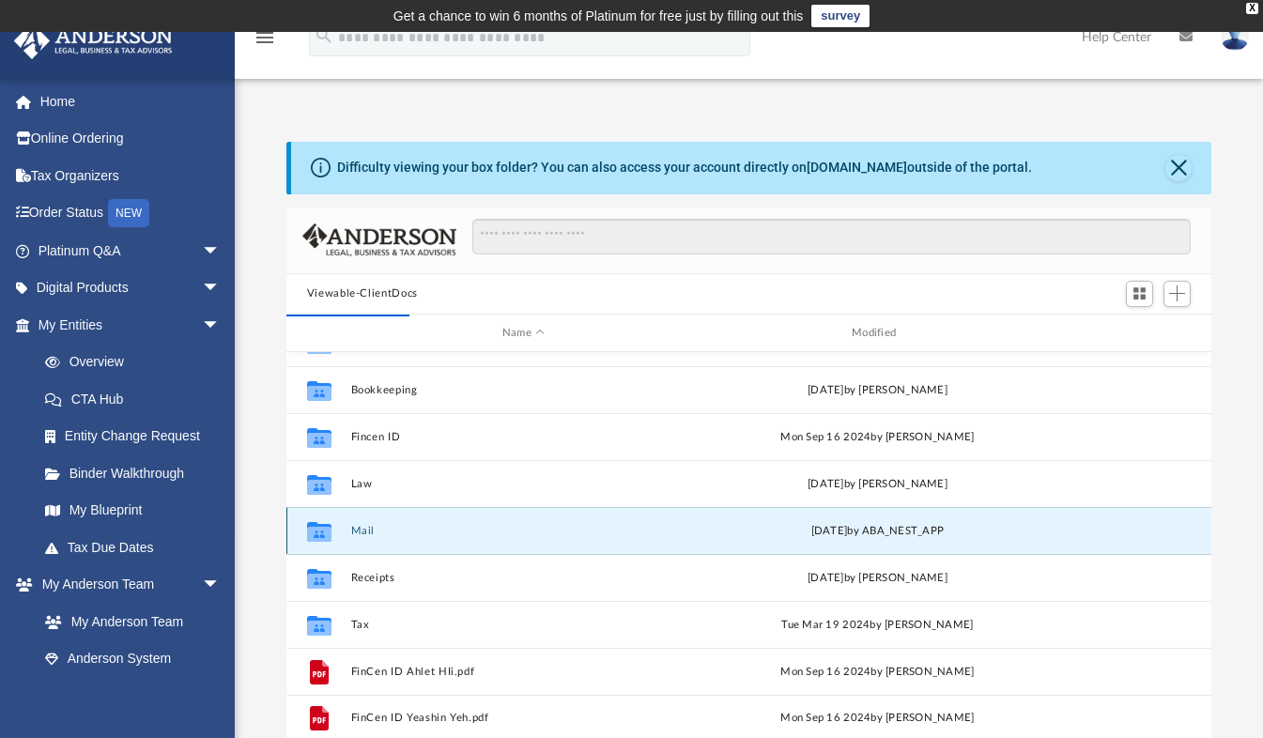
scroll to position [32, 0]
click at [364, 530] on button "Mail" at bounding box center [522, 532] width 345 height 12
click at [367, 532] on button "Mail" at bounding box center [522, 532] width 345 height 12
click at [392, 533] on button "Mail" at bounding box center [522, 532] width 345 height 12
click at [404, 532] on button "Mail" at bounding box center [522, 532] width 345 height 12
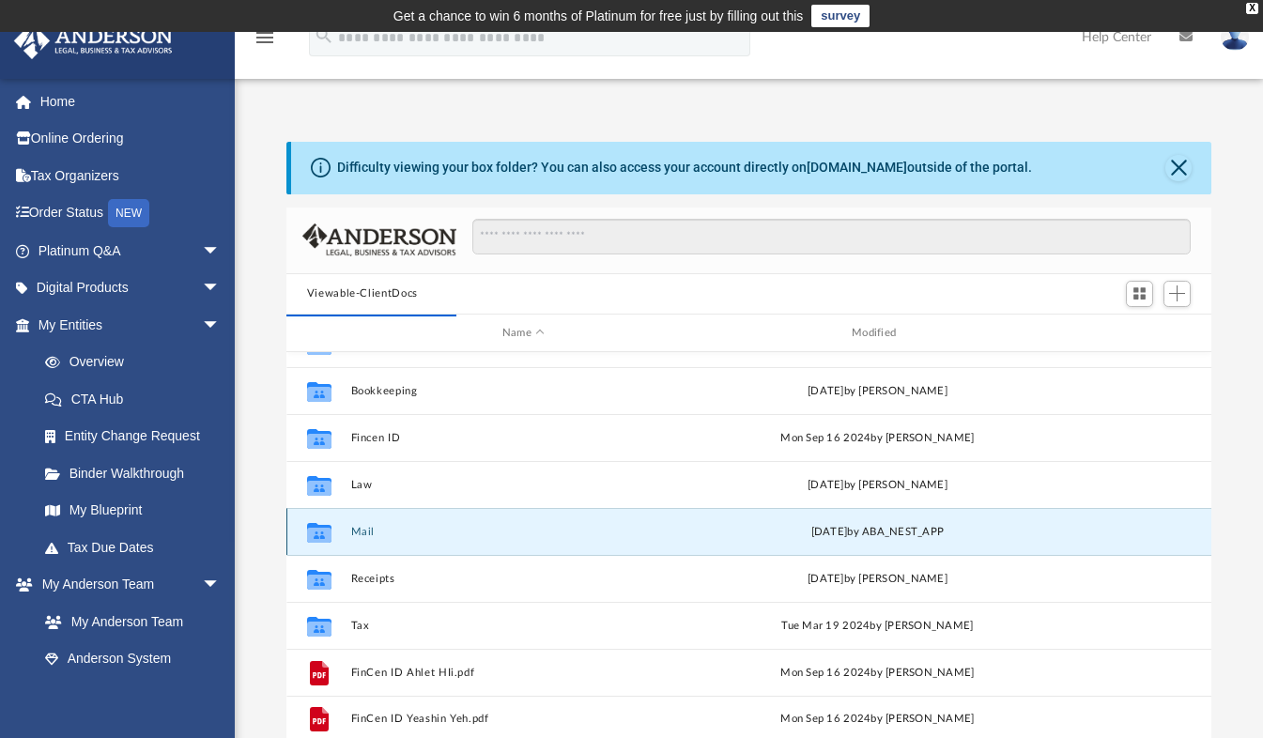
click at [371, 528] on button "Mail" at bounding box center [522, 532] width 345 height 12
drag, startPoint x: 371, startPoint y: 528, endPoint x: 361, endPoint y: 529, distance: 9.4
click at [361, 529] on button "Mail" at bounding box center [522, 532] width 345 height 12
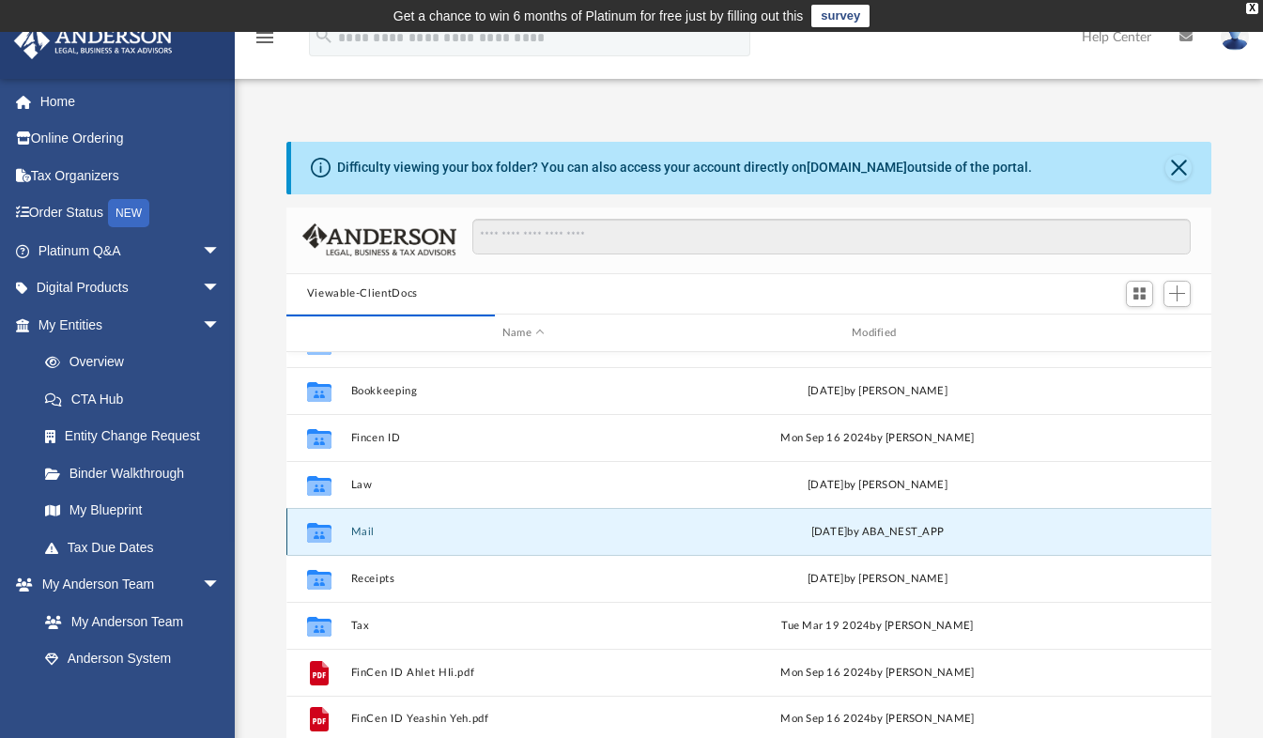
click at [361, 529] on button "Mail" at bounding box center [522, 532] width 345 height 12
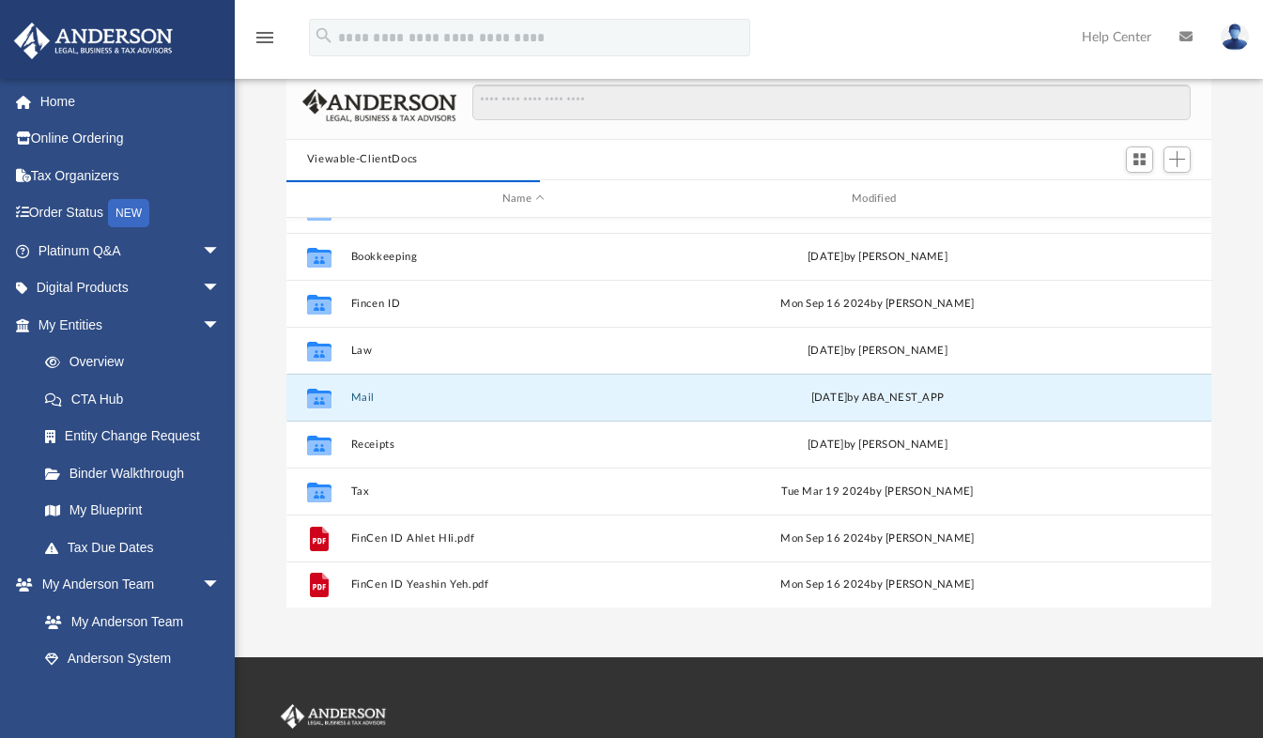
scroll to position [150, 0]
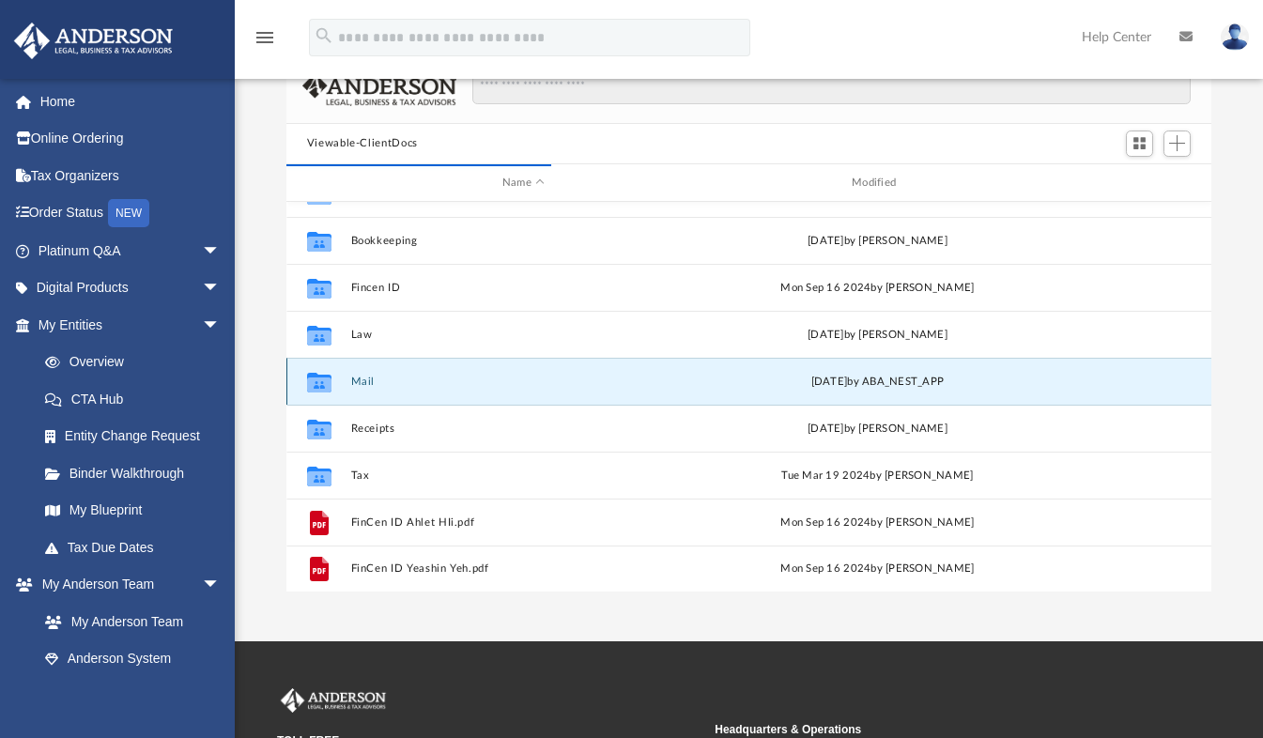
click at [386, 381] on button "Mail" at bounding box center [522, 382] width 345 height 12
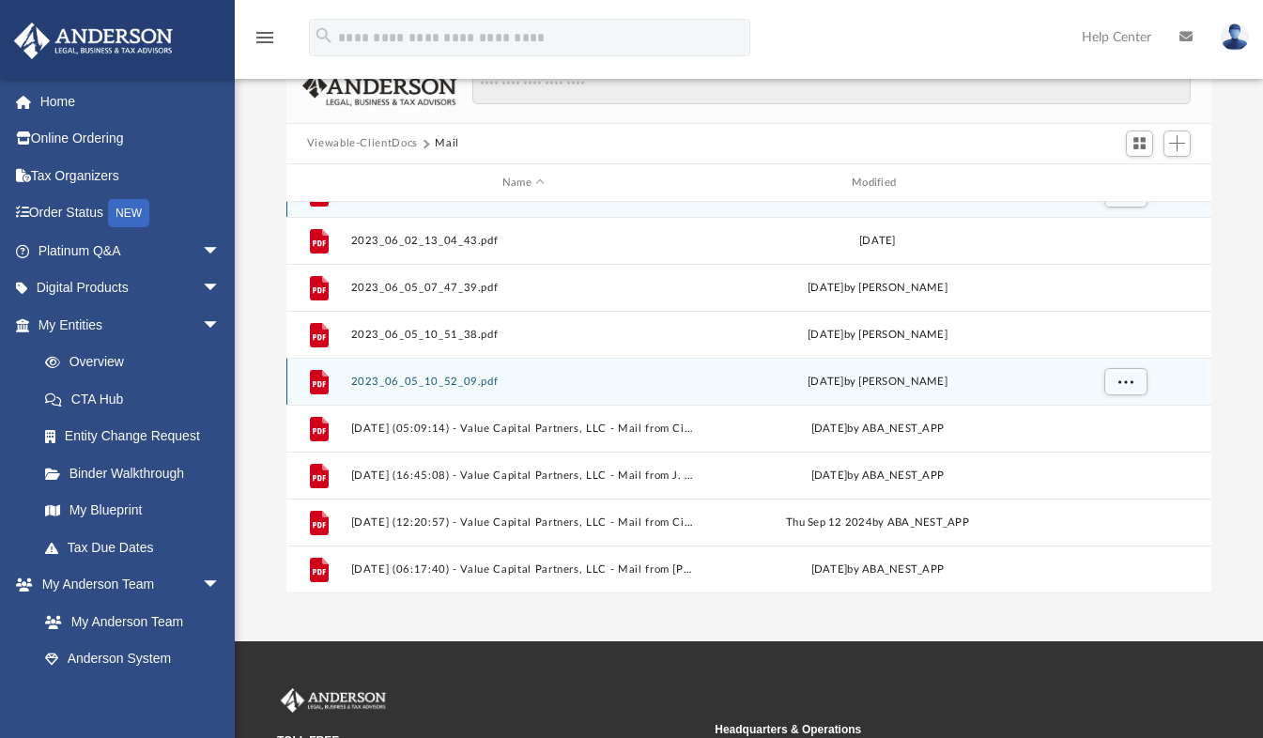
scroll to position [0, 0]
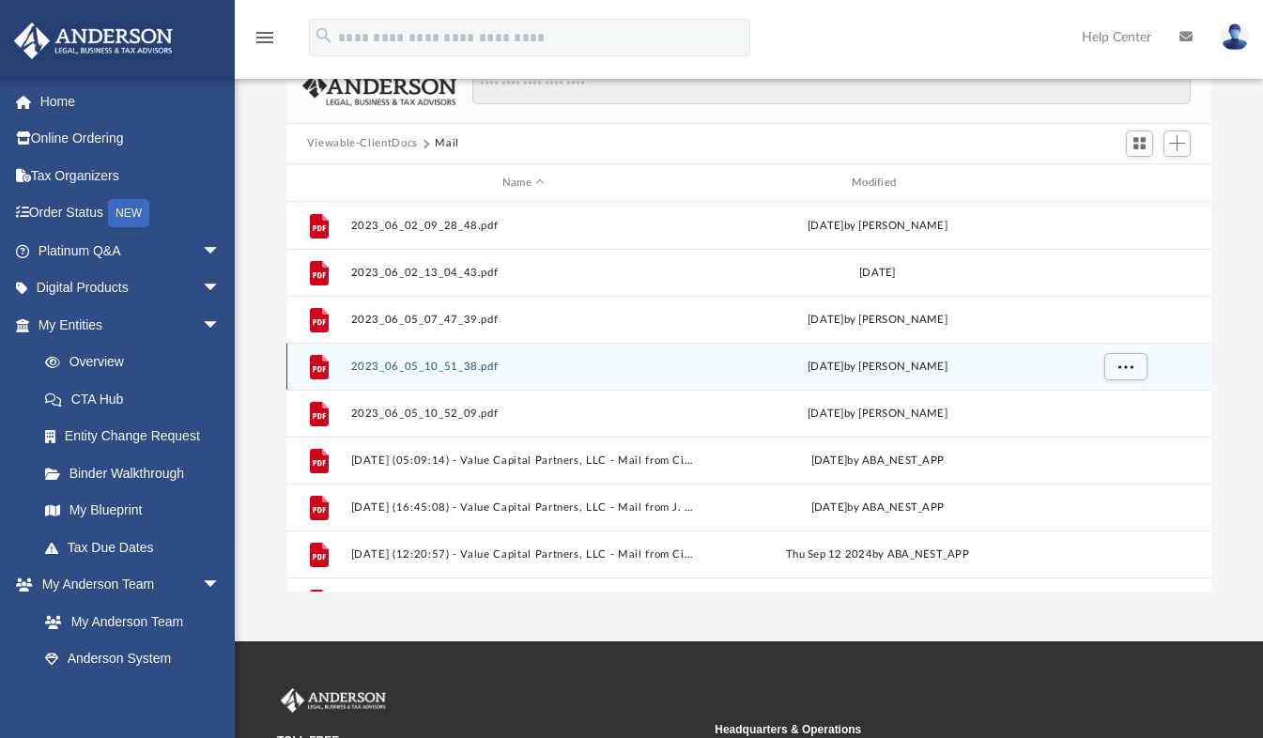
click at [386, 381] on div "File 2023_06_05_10_51_38.pdf Mon Jun 5 2023 by Krystal Hankins" at bounding box center [749, 366] width 926 height 47
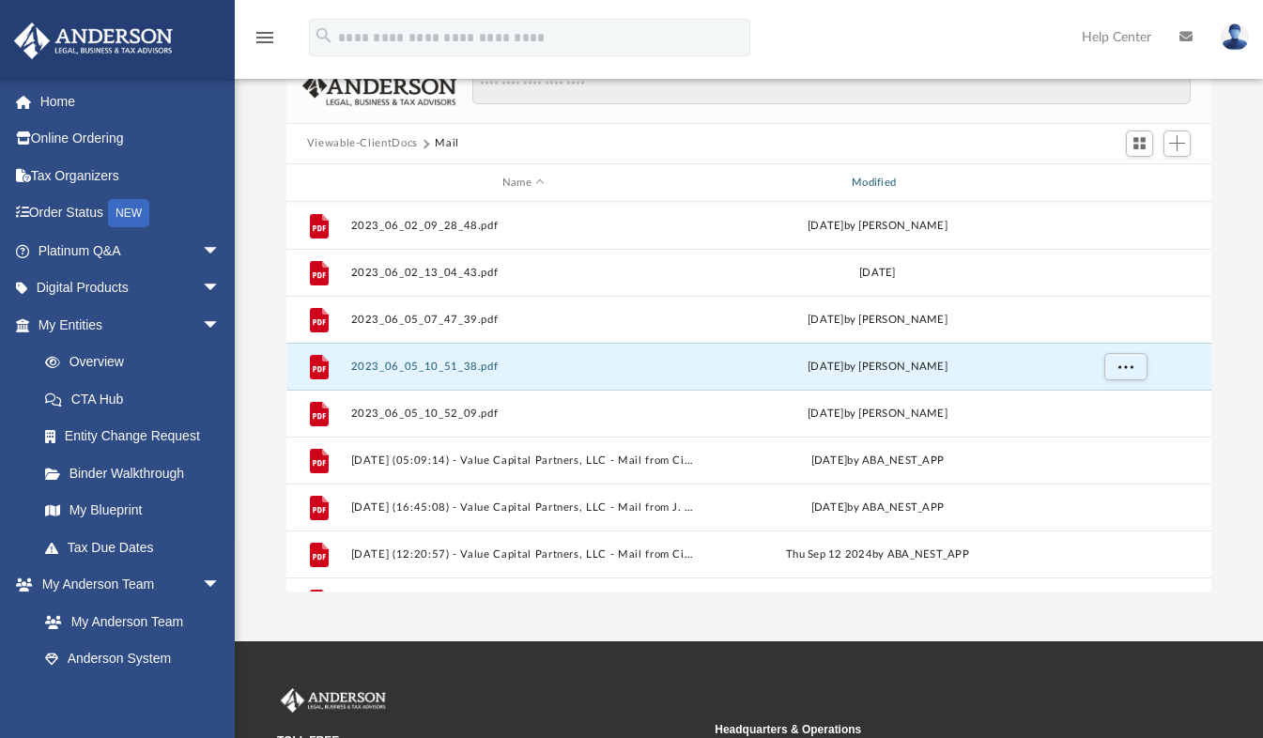
click at [873, 181] on div "Modified" at bounding box center [877, 183] width 346 height 17
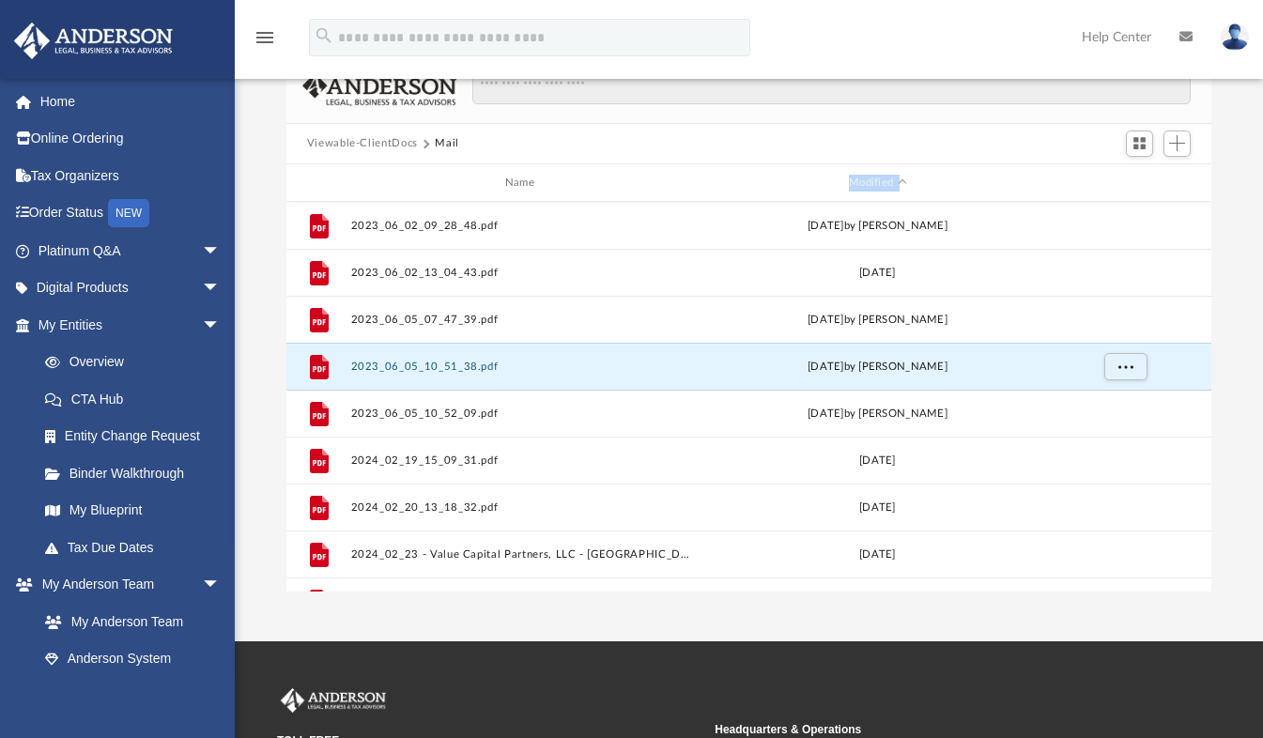
click at [873, 181] on div "Modified" at bounding box center [877, 183] width 346 height 17
click at [869, 179] on div "Modified" at bounding box center [877, 183] width 346 height 17
drag, startPoint x: 869, startPoint y: 179, endPoint x: 788, endPoint y: 184, distance: 81.8
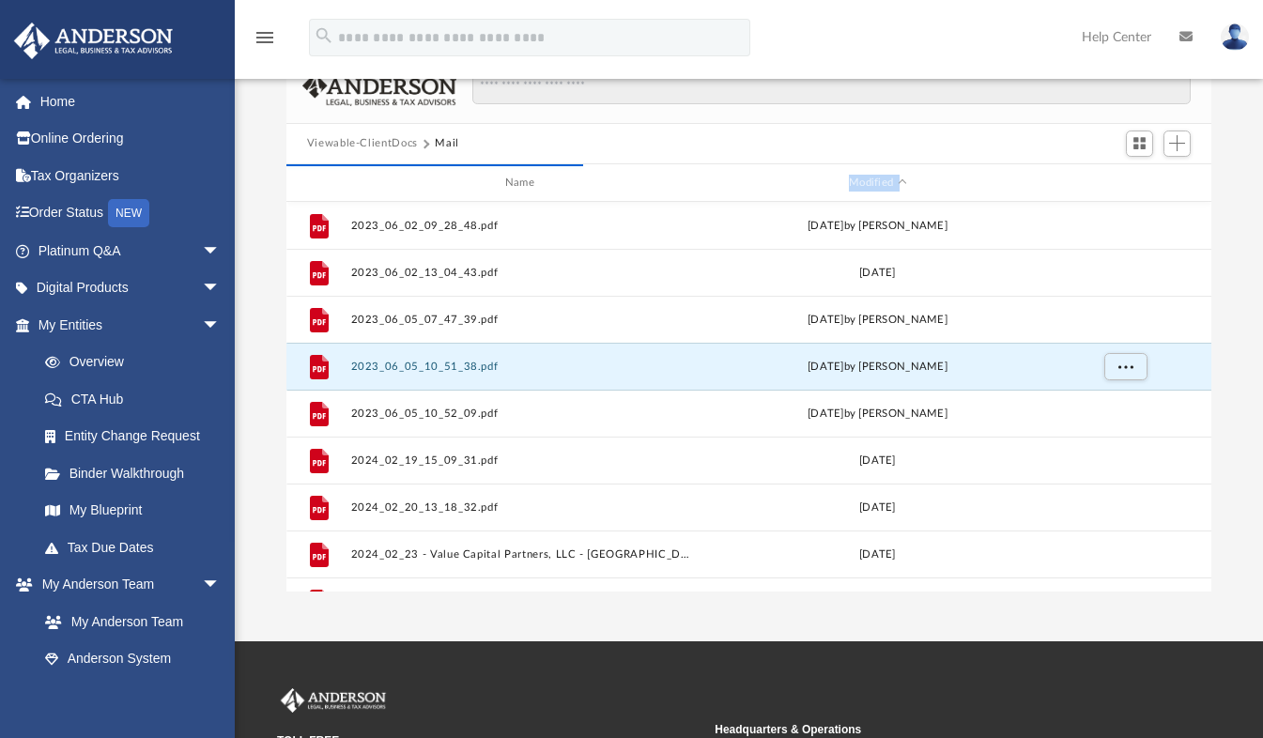
click at [788, 184] on div "Modified" at bounding box center [877, 183] width 346 height 17
click at [861, 183] on div "Modified" at bounding box center [877, 183] width 346 height 17
drag, startPoint x: 861, startPoint y: 183, endPoint x: 899, endPoint y: 177, distance: 38.9
click at [899, 177] on div "Modified" at bounding box center [877, 183] width 346 height 17
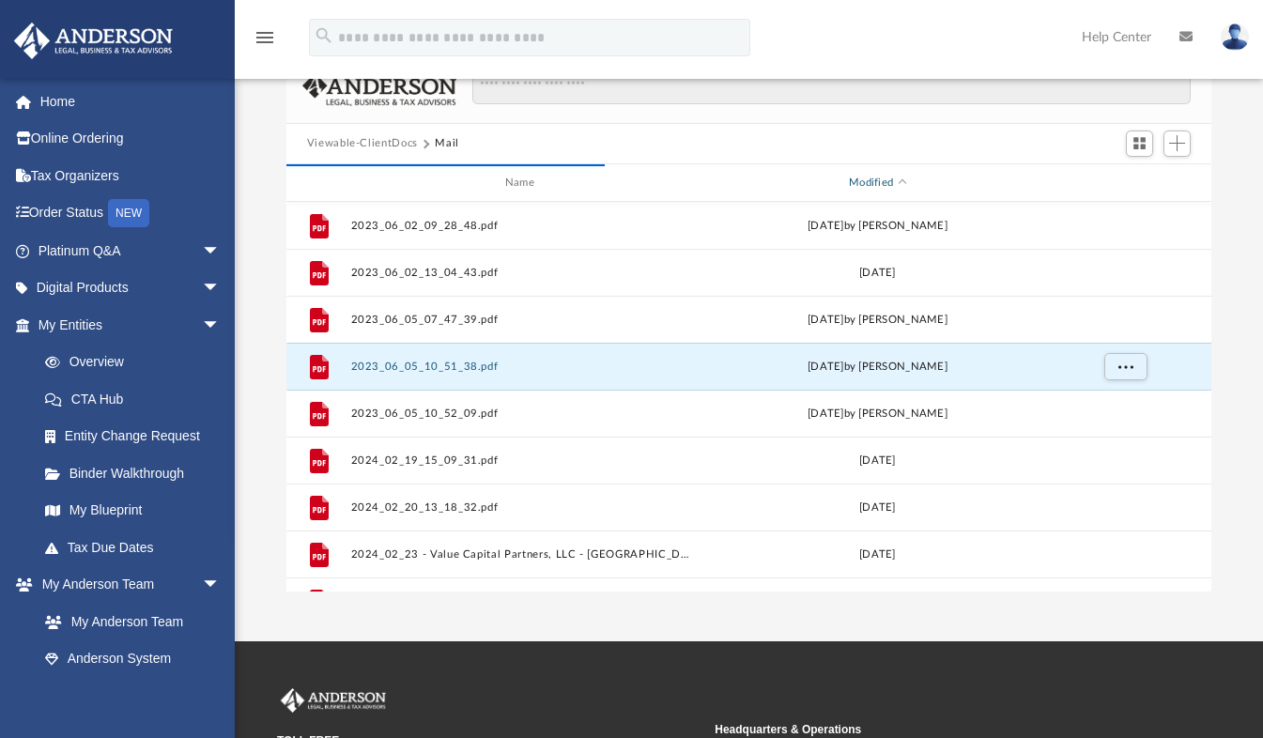
click at [899, 177] on div "Modified" at bounding box center [877, 183] width 346 height 17
click at [901, 182] on span "Modified" at bounding box center [902, 183] width 8 height 8
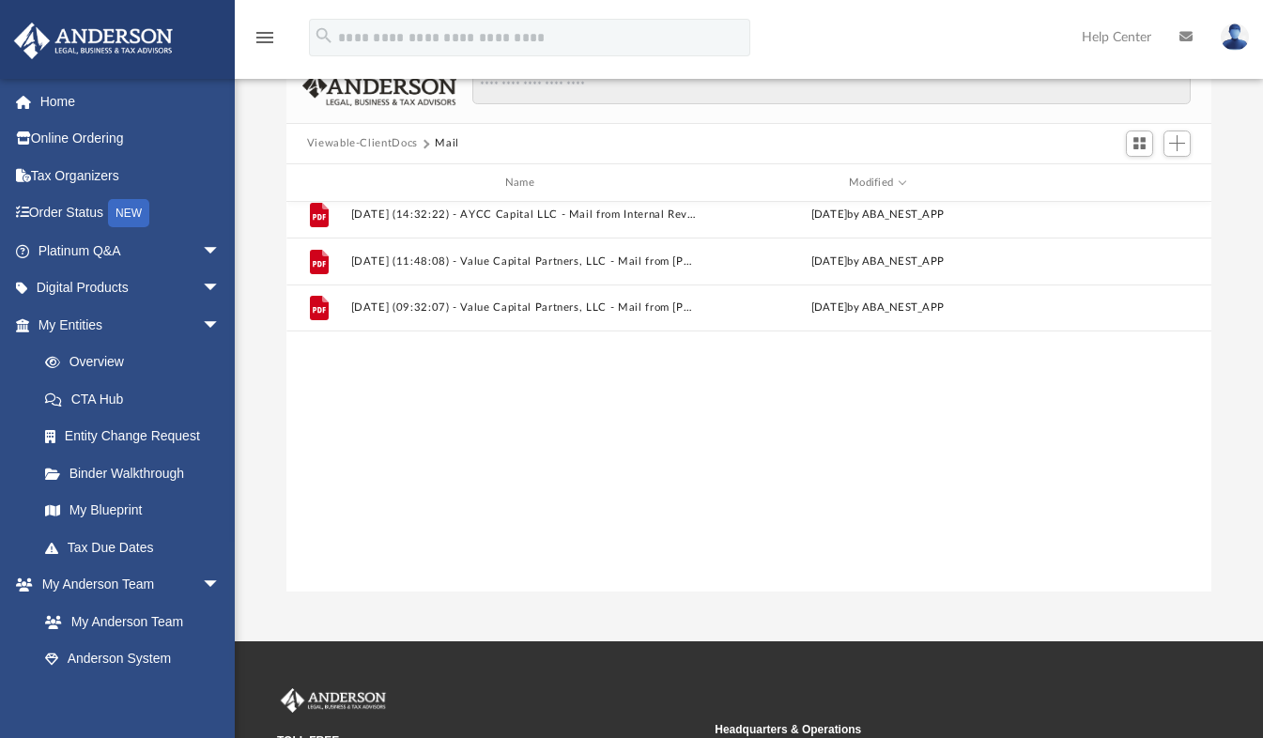
scroll to position [46, 0]
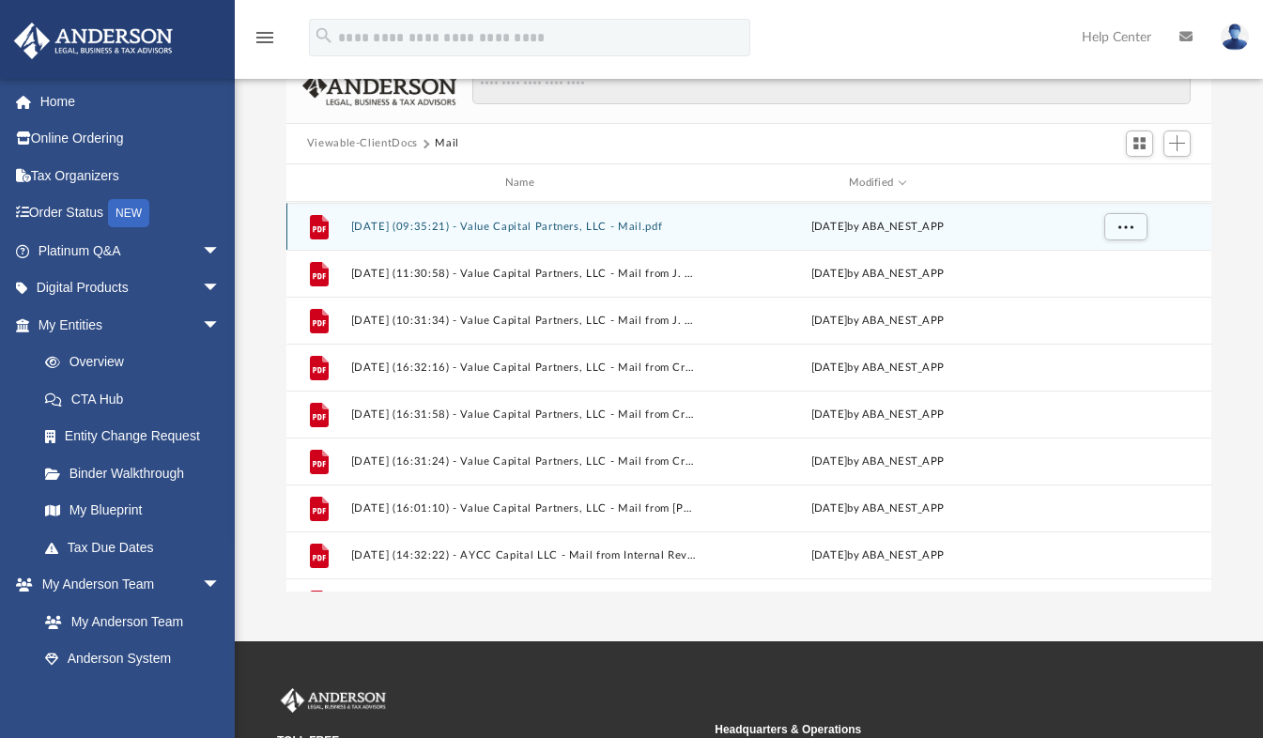
click at [646, 239] on div "File 2025.09.05 (09:35:21) - Value Capital Partners, LLC - Mail.pdf Fri Sep 5 2…" at bounding box center [749, 226] width 926 height 47
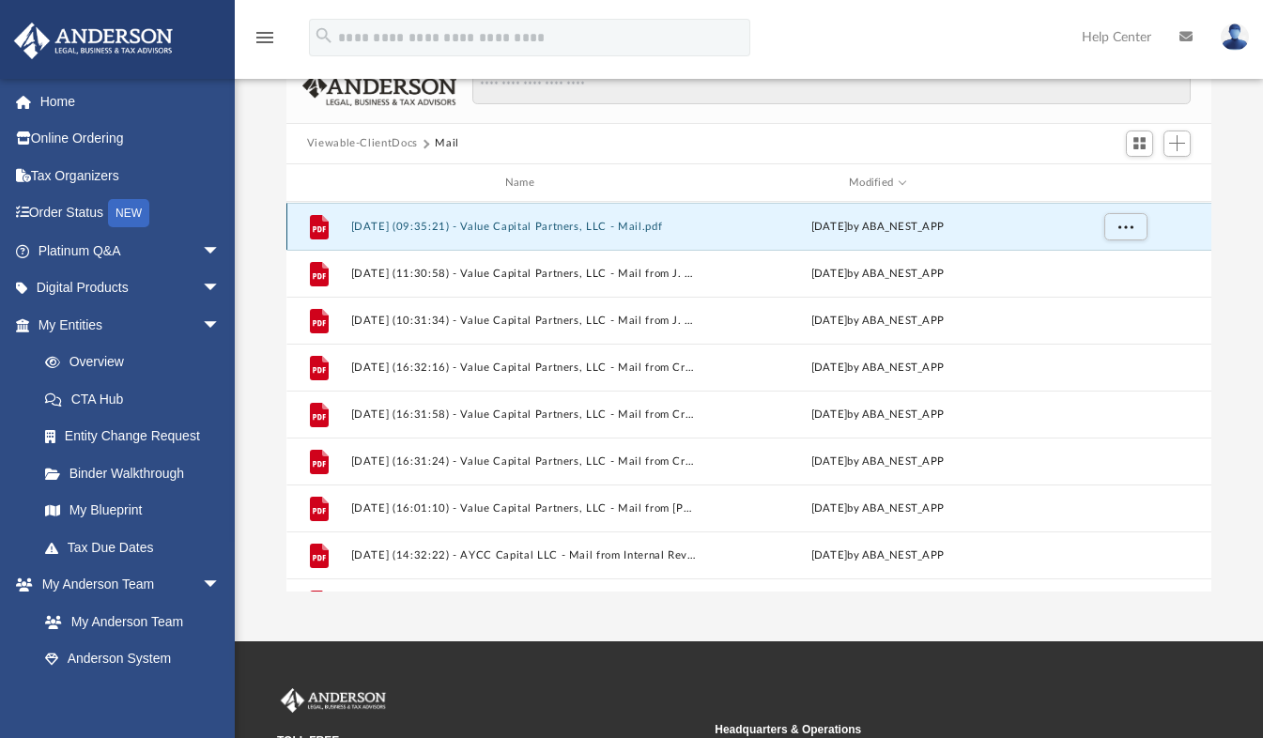
click at [646, 239] on div "File 2025.09.05 (09:35:21) - Value Capital Partners, LLC - Mail.pdf Fri Sep 5 2…" at bounding box center [749, 226] width 926 height 47
click at [417, 226] on button "2025.09.05 (09:35:21) - Value Capital Partners, LLC - Mail.pdf" at bounding box center [522, 227] width 345 height 12
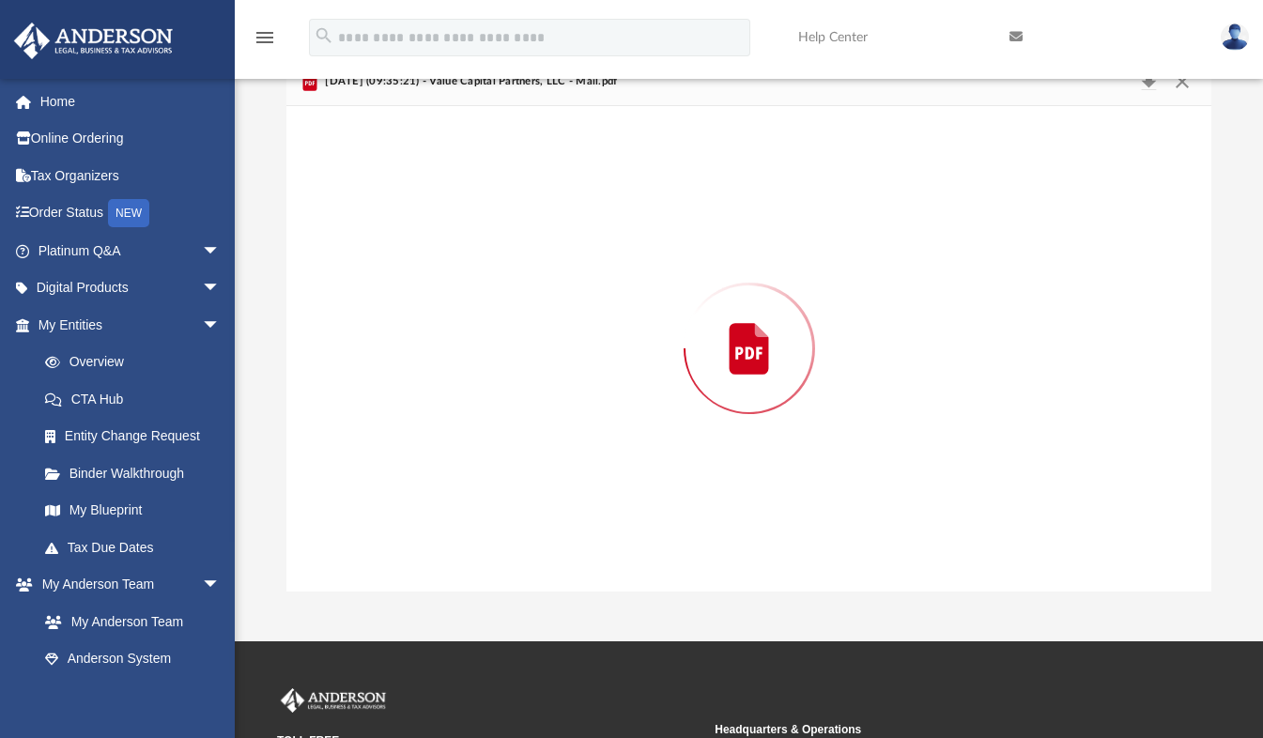
click at [417, 226] on div "Preview" at bounding box center [749, 348] width 926 height 484
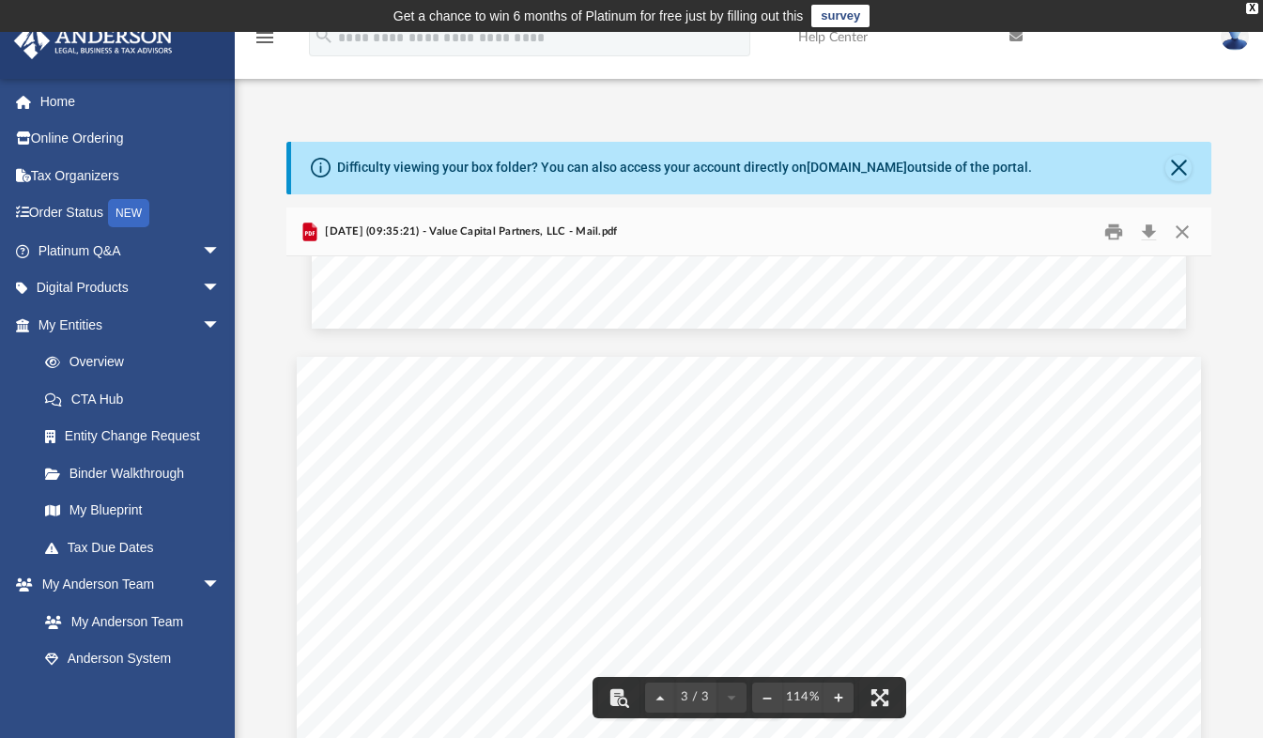
scroll to position [2240, 0]
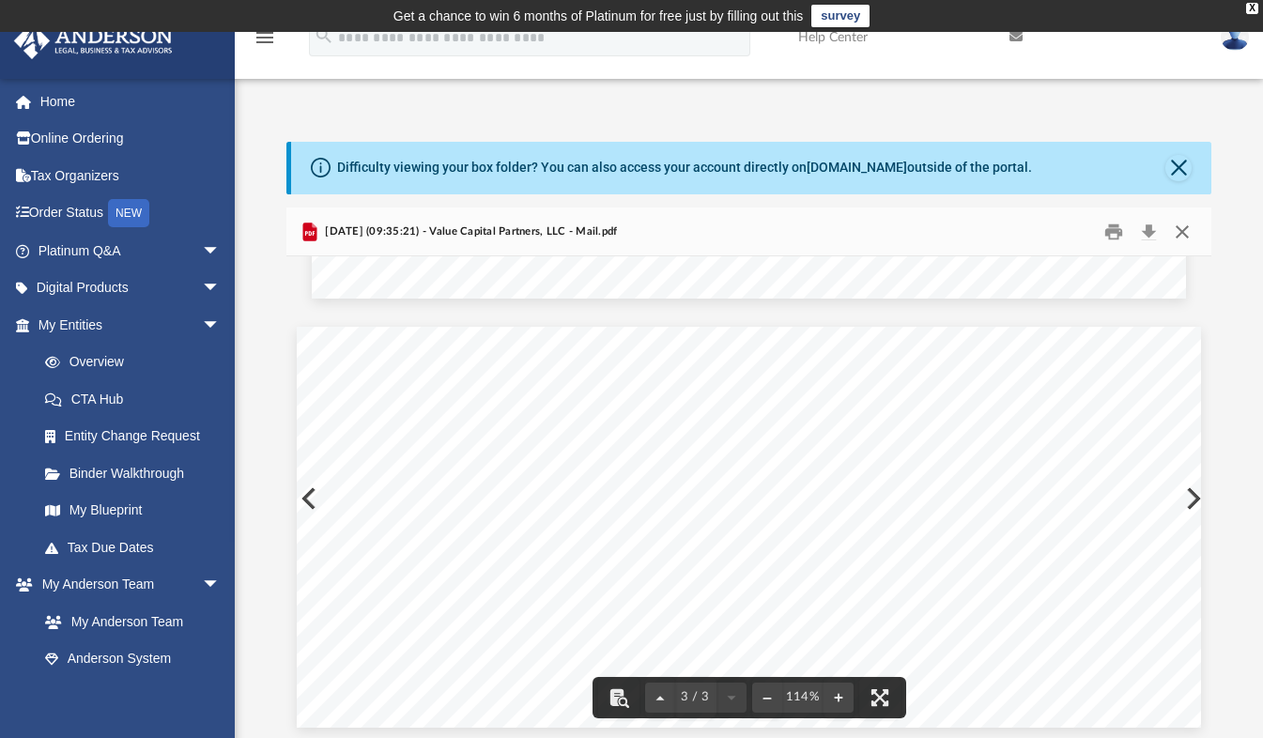
click at [1182, 227] on button "Close" at bounding box center [1182, 231] width 34 height 29
